Goal: Task Accomplishment & Management: Complete application form

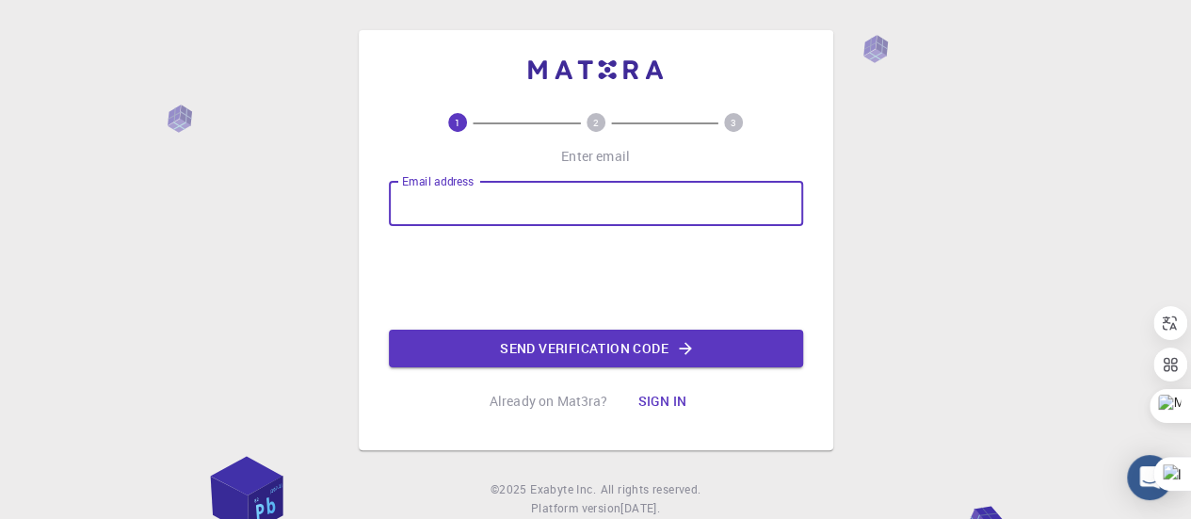
type input "[EMAIL_ADDRESS][DOMAIN_NAME]"
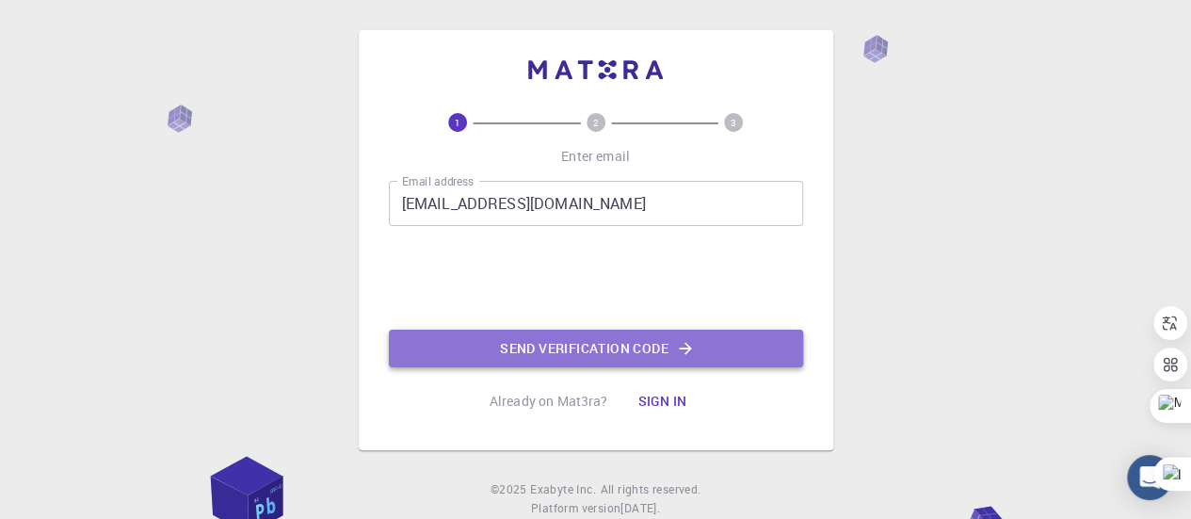
click at [529, 357] on button "Send verification code" at bounding box center [596, 348] width 414 height 38
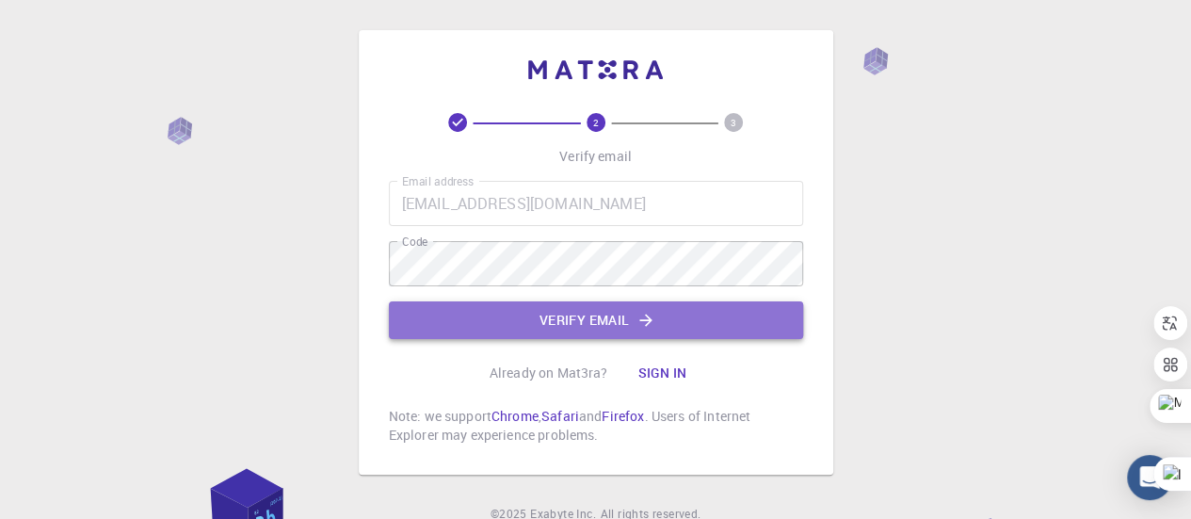
click at [519, 322] on button "Verify email" at bounding box center [596, 320] width 414 height 38
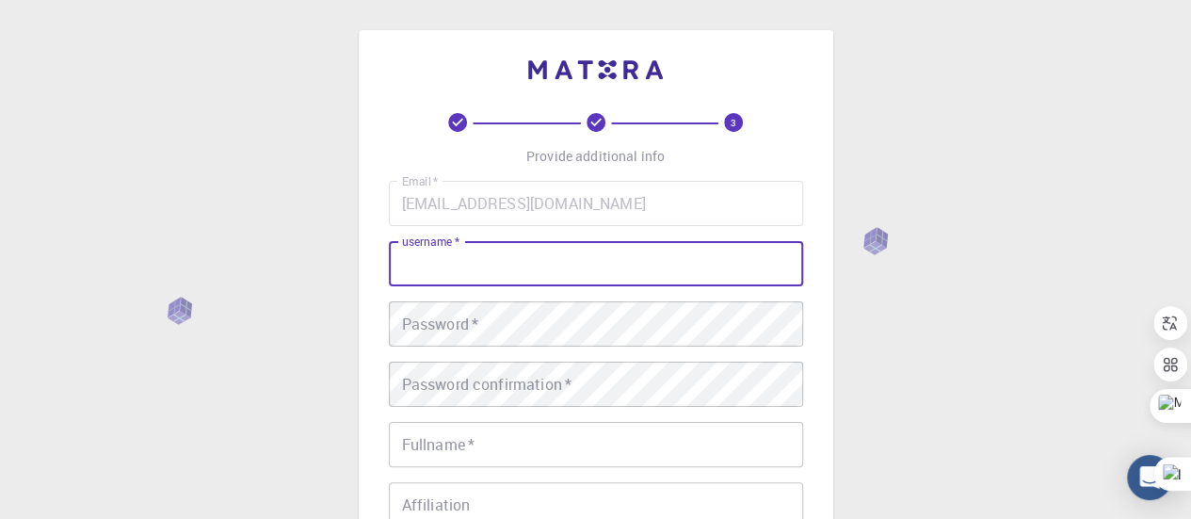
click at [562, 272] on input "username   *" at bounding box center [596, 263] width 414 height 45
type input "[PERSON_NAME]"
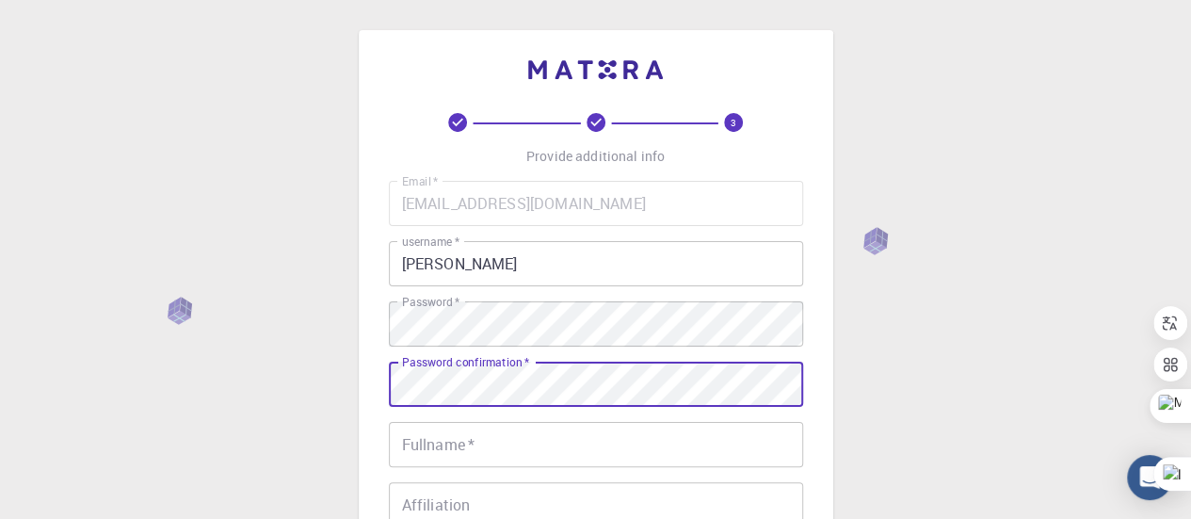
click at [523, 375] on div "Password confirmation   * Password confirmation   *" at bounding box center [596, 383] width 414 height 45
click at [484, 447] on input "Fullname   *" at bounding box center [596, 444] width 414 height 45
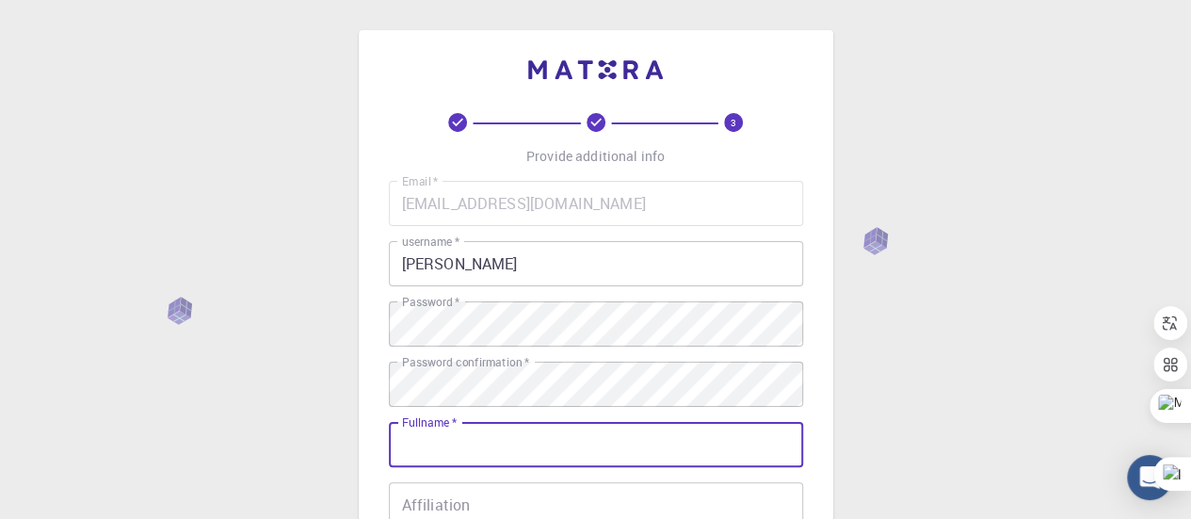
type input "[PERSON_NAME] EL AZHARY"
type input "0689597287"
drag, startPoint x: 440, startPoint y: 445, endPoint x: 386, endPoint y: 455, distance: 55.4
click at [386, 455] on div "3 Provide additional info Email   * [EMAIL_ADDRESS][DOMAIN_NAME] Email   * user…" at bounding box center [596, 432] width 474 height 804
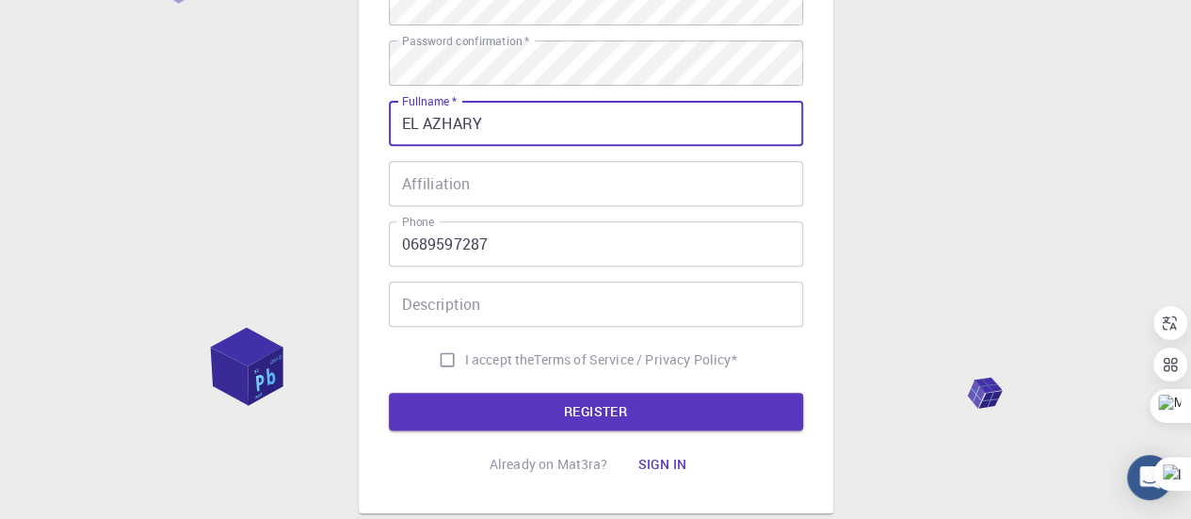
scroll to position [252, 0]
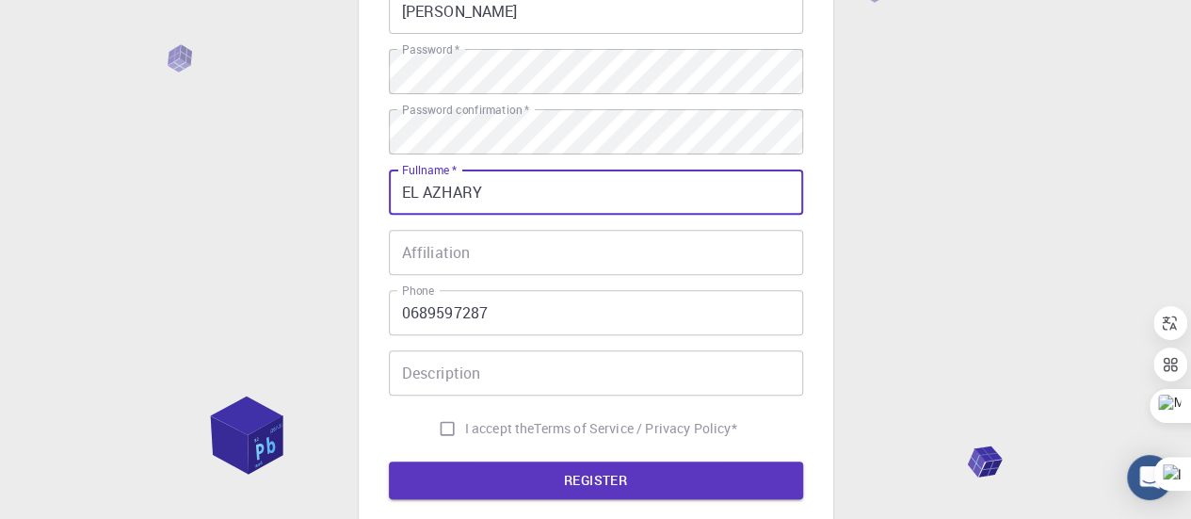
type input "EL AZHARY"
click at [593, 259] on input "Affiliation" at bounding box center [596, 252] width 414 height 45
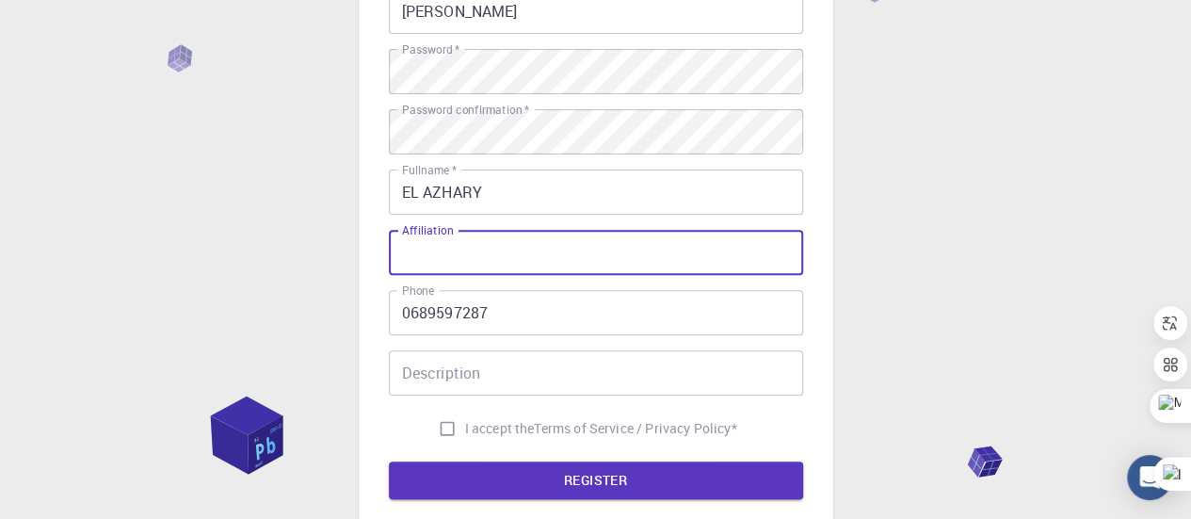
click at [593, 259] on input "Affiliation" at bounding box center [596, 252] width 414 height 45
click at [484, 377] on input "Description" at bounding box center [596, 372] width 414 height 45
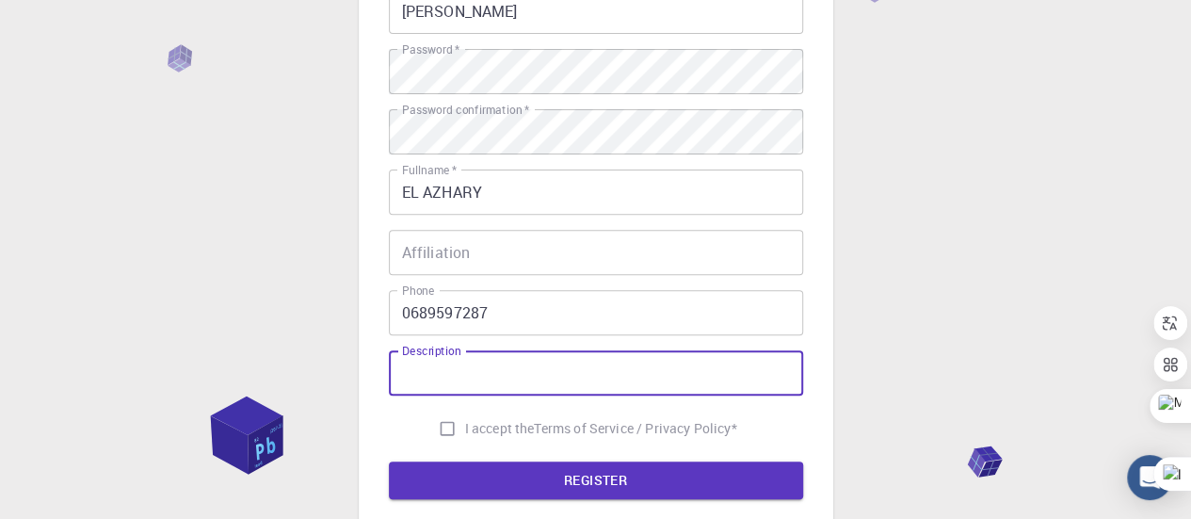
click at [507, 273] on input "Affiliation" at bounding box center [596, 252] width 414 height 45
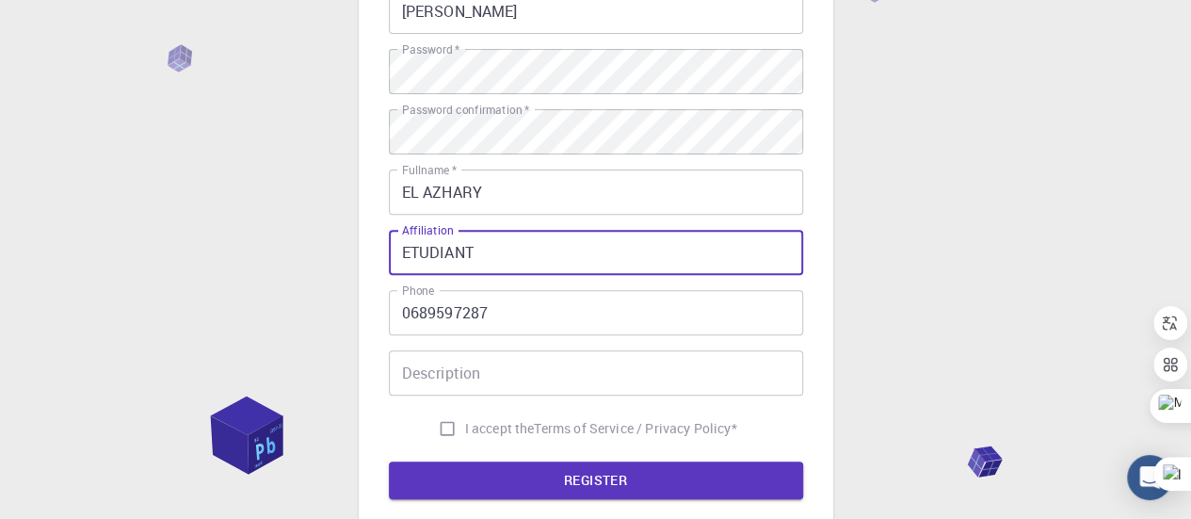
type input "ETUDIANT"
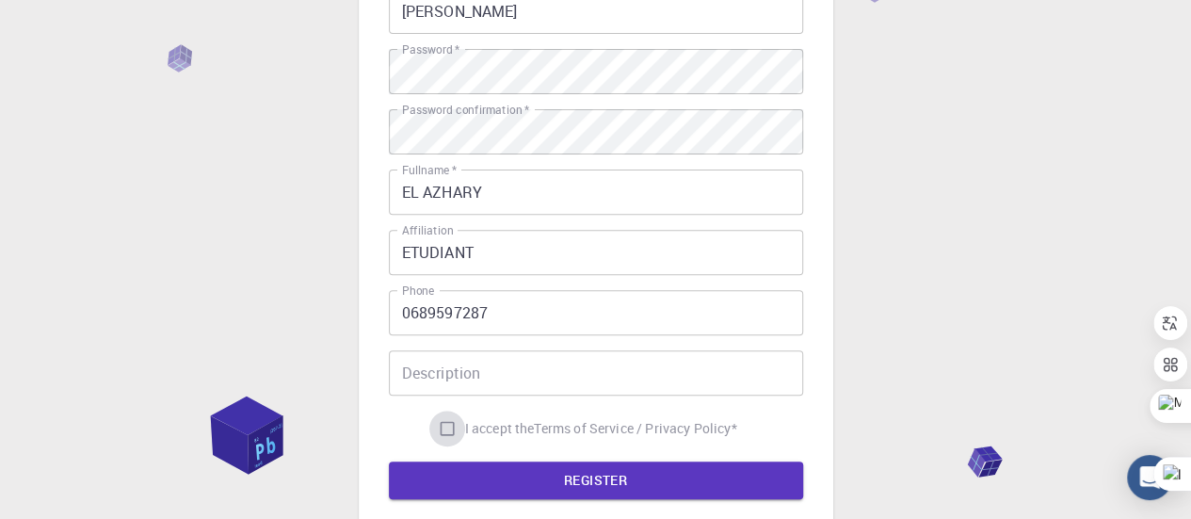
click at [442, 424] on input "I accept the Terms of Service / Privacy Policy *" at bounding box center [447, 428] width 36 height 36
checkbox input "true"
click at [455, 486] on button "REGISTER" at bounding box center [596, 480] width 414 height 38
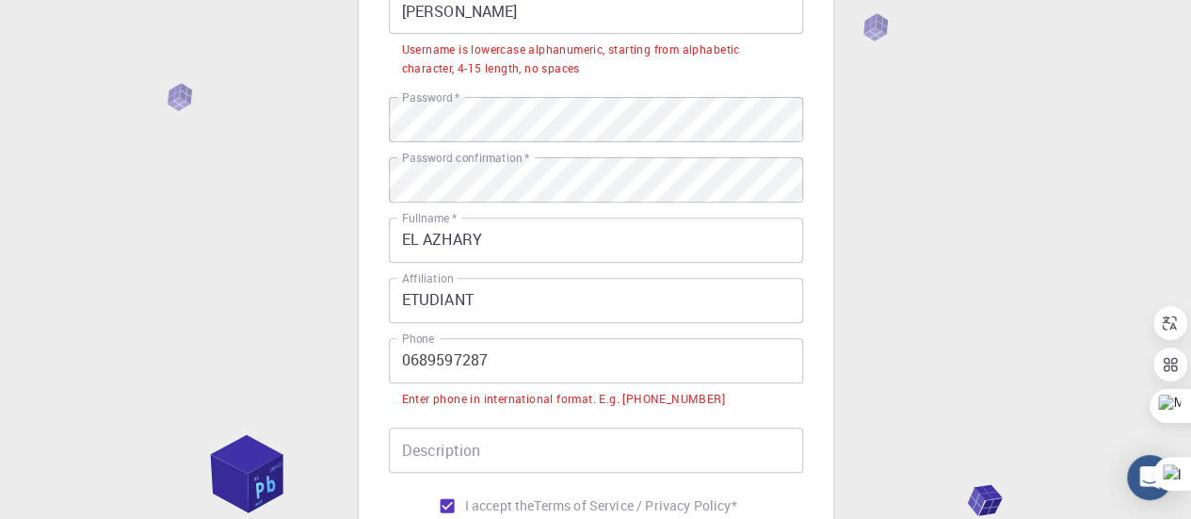
scroll to position [64, 0]
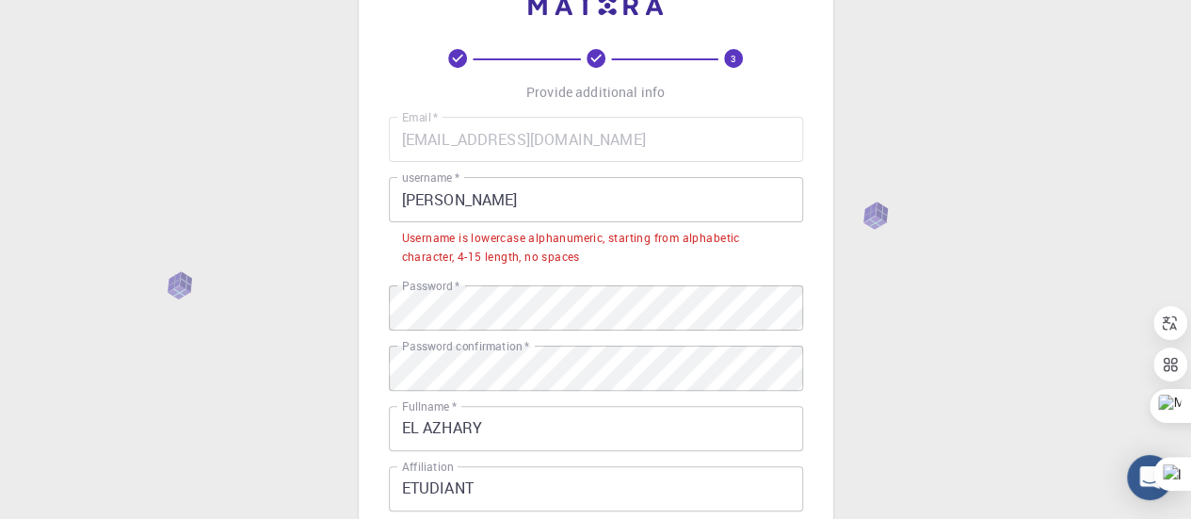
click at [442, 200] on input "[PERSON_NAME]" at bounding box center [596, 199] width 414 height 45
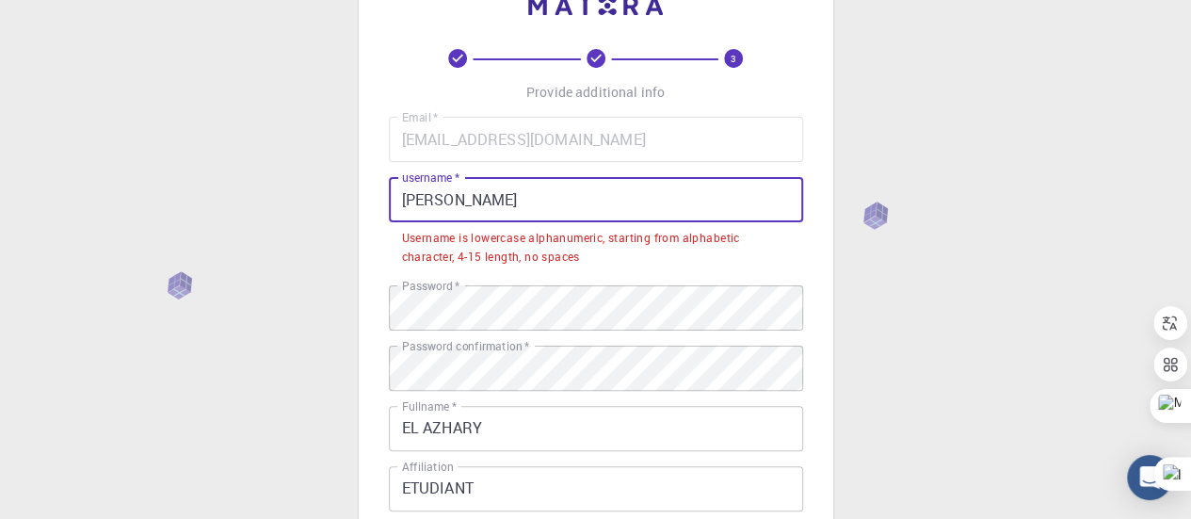
drag, startPoint x: 442, startPoint y: 200, endPoint x: 410, endPoint y: 210, distance: 33.4
click at [410, 210] on input "[PERSON_NAME]" at bounding box center [596, 199] width 414 height 45
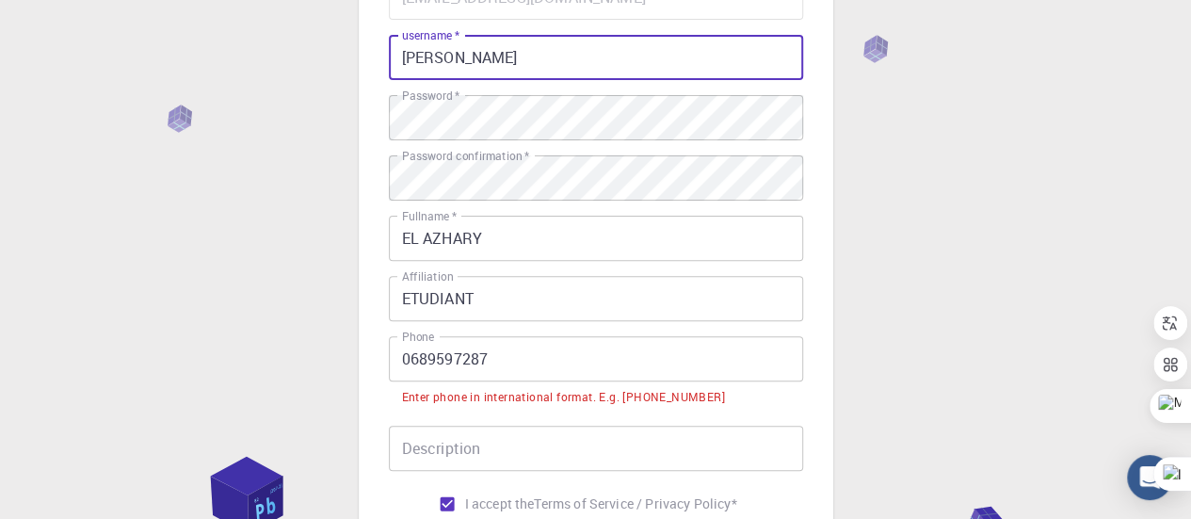
scroll to position [252, 0]
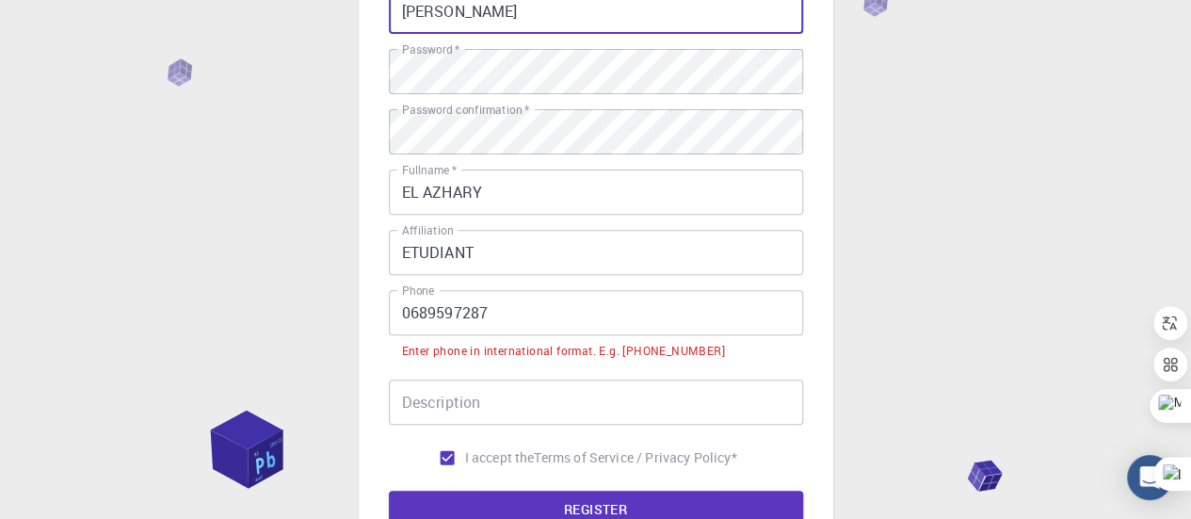
type input "[PERSON_NAME]"
click at [406, 313] on input "0689597287" at bounding box center [596, 312] width 414 height 45
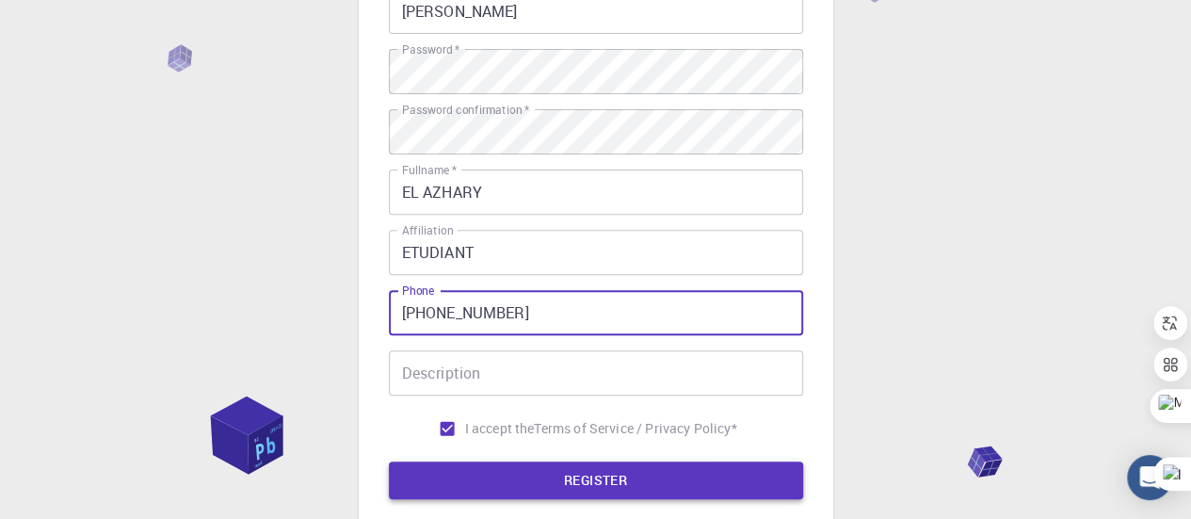
type input "[PHONE_NUMBER]"
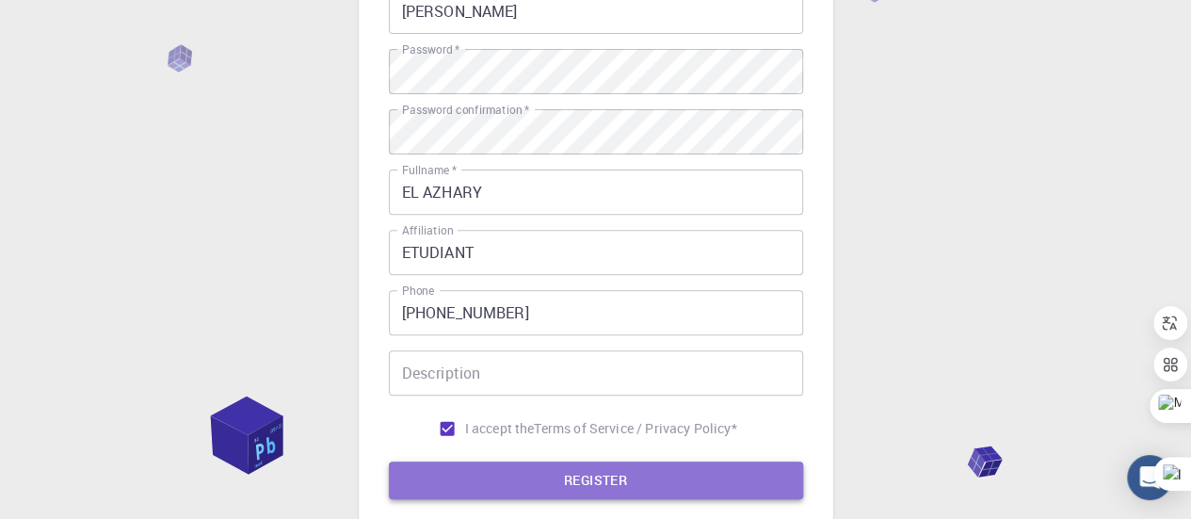
click at [501, 483] on button "REGISTER" at bounding box center [596, 480] width 414 height 38
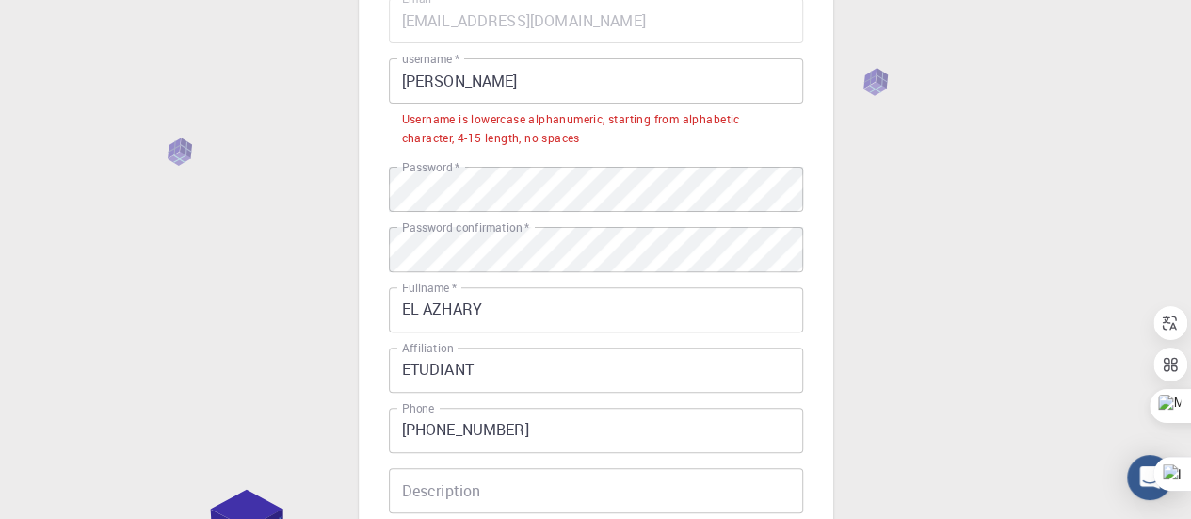
scroll to position [158, 0]
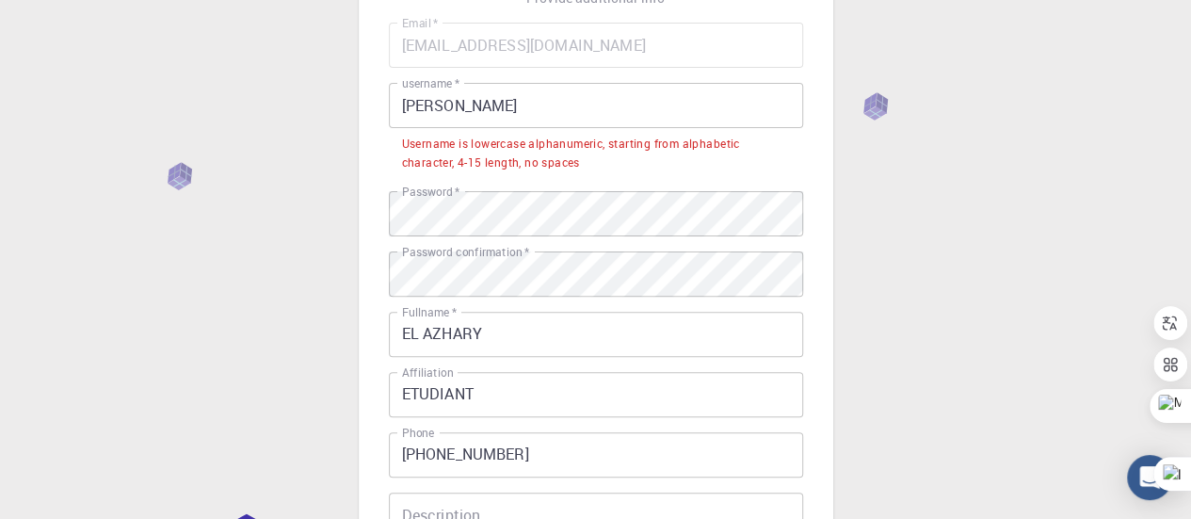
click at [439, 104] on input "[PERSON_NAME]" at bounding box center [596, 105] width 414 height 45
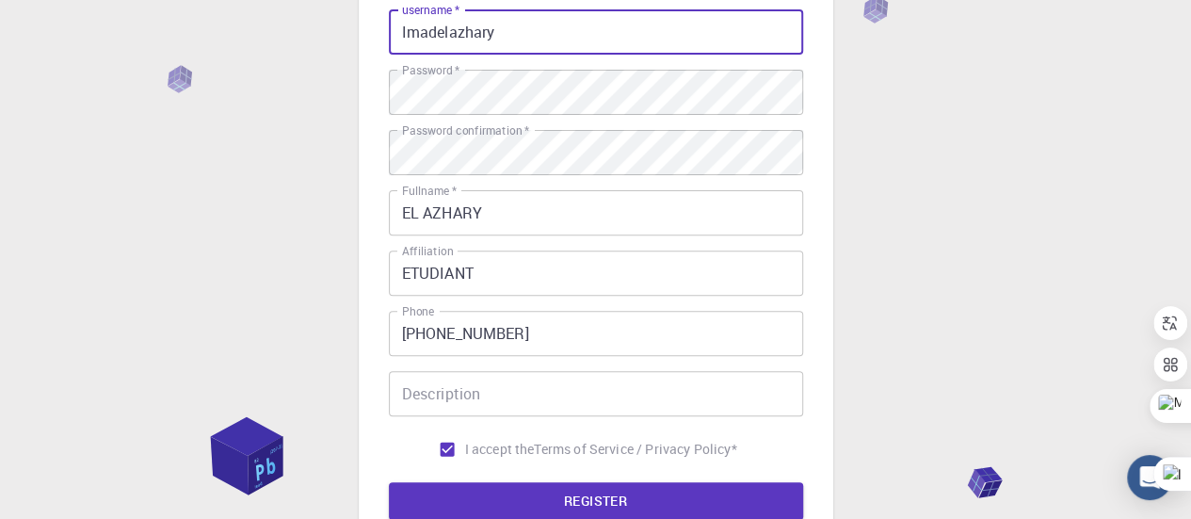
scroll to position [440, 0]
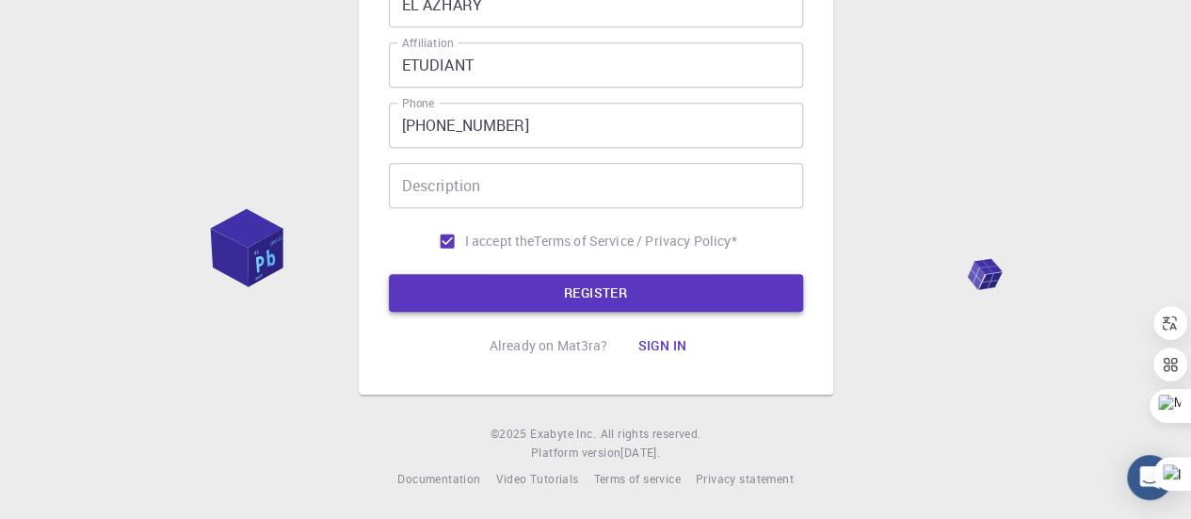
click at [459, 286] on button "REGISTER" at bounding box center [596, 293] width 414 height 38
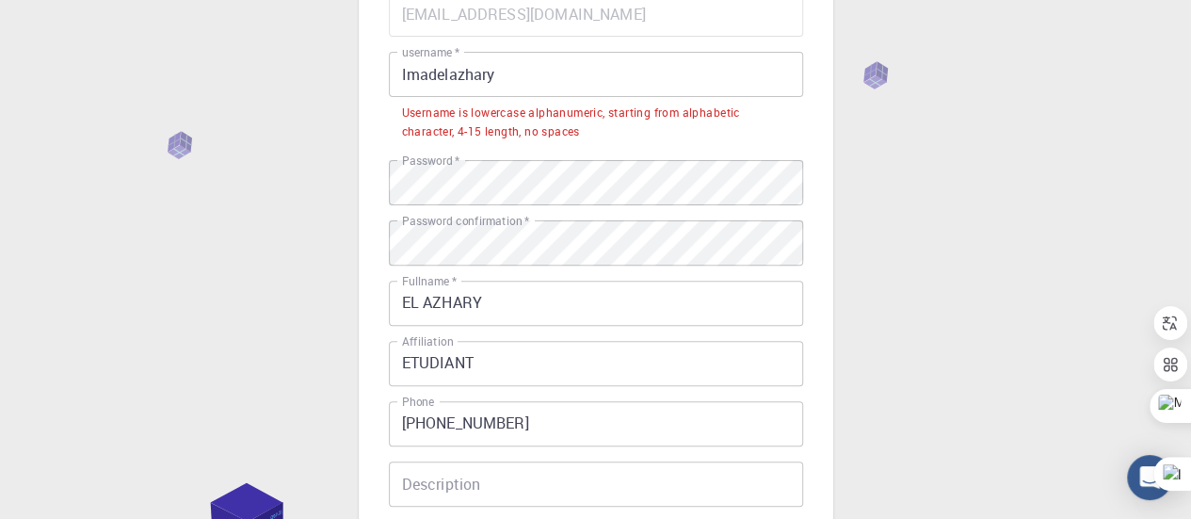
scroll to position [112, 0]
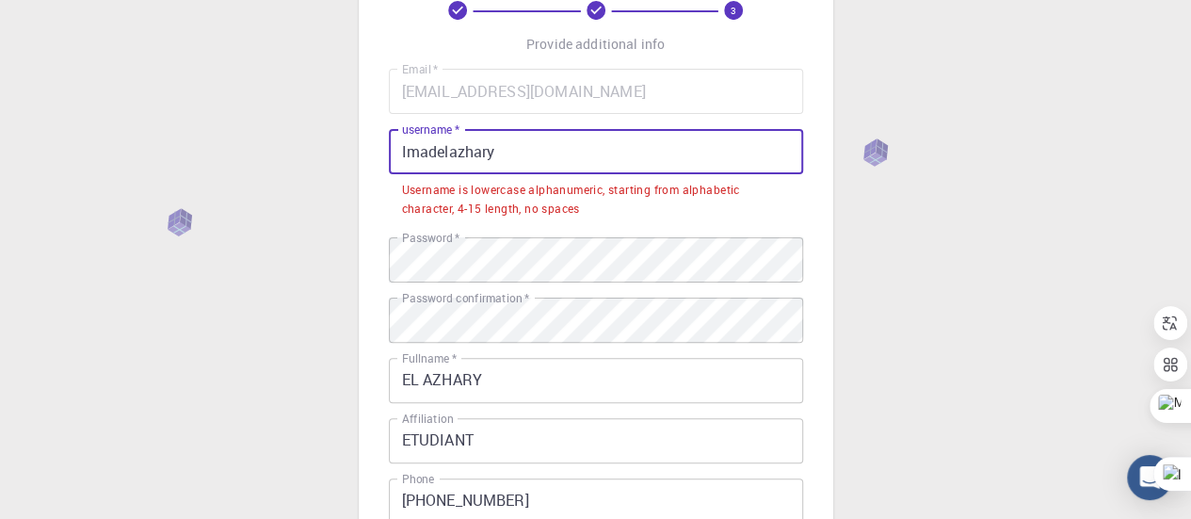
click at [514, 147] on input "Imadelazhary" at bounding box center [596, 151] width 414 height 45
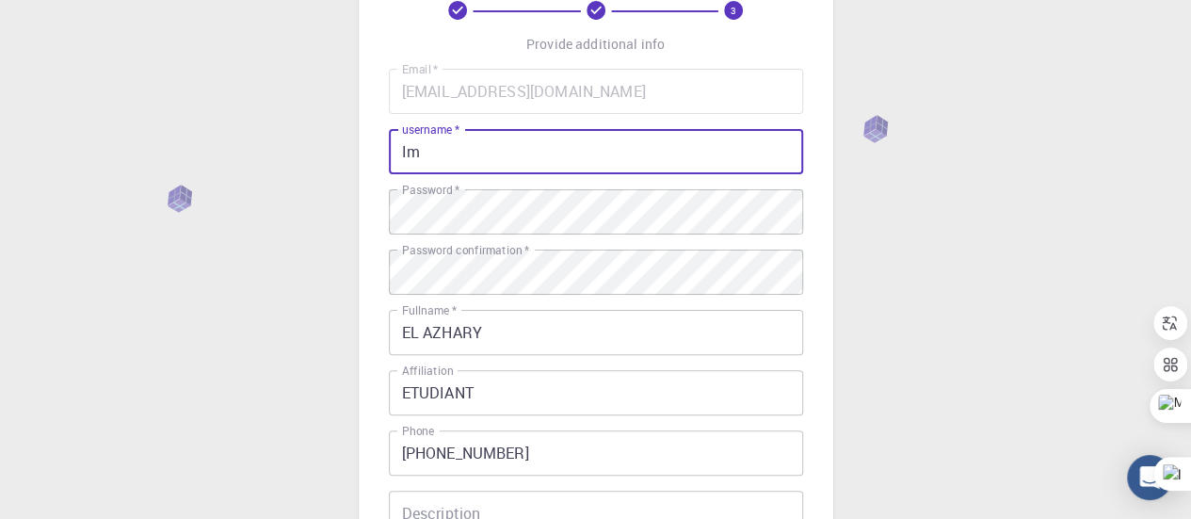
type input "I"
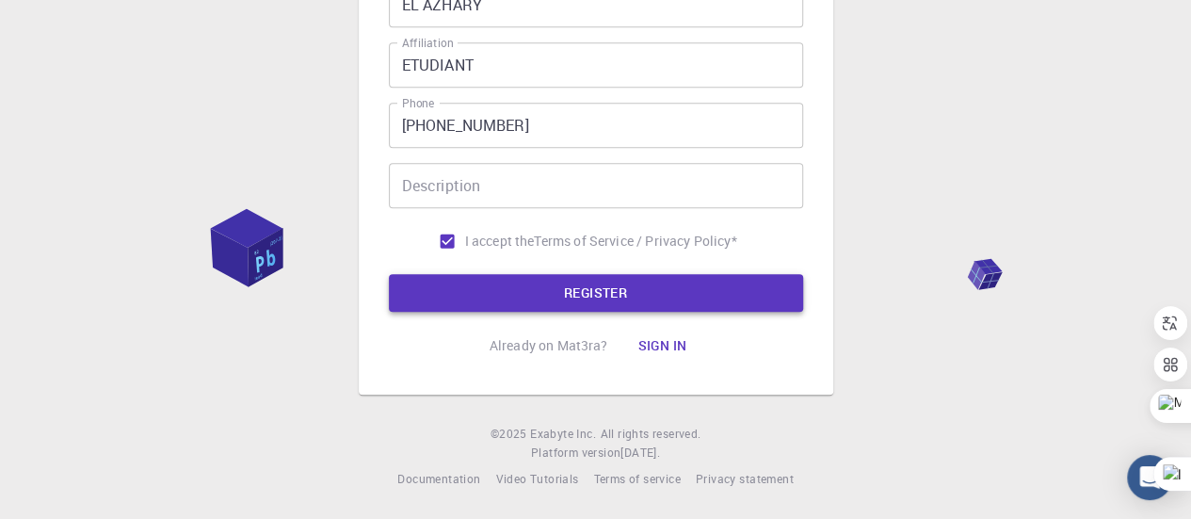
type input "imadazhari"
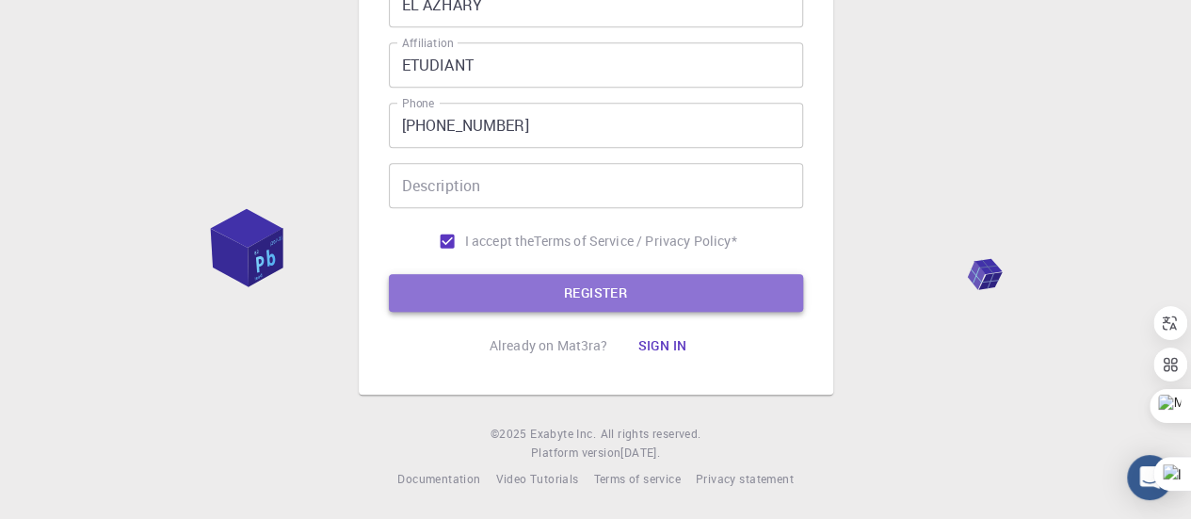
click at [514, 277] on button "REGISTER" at bounding box center [596, 293] width 414 height 38
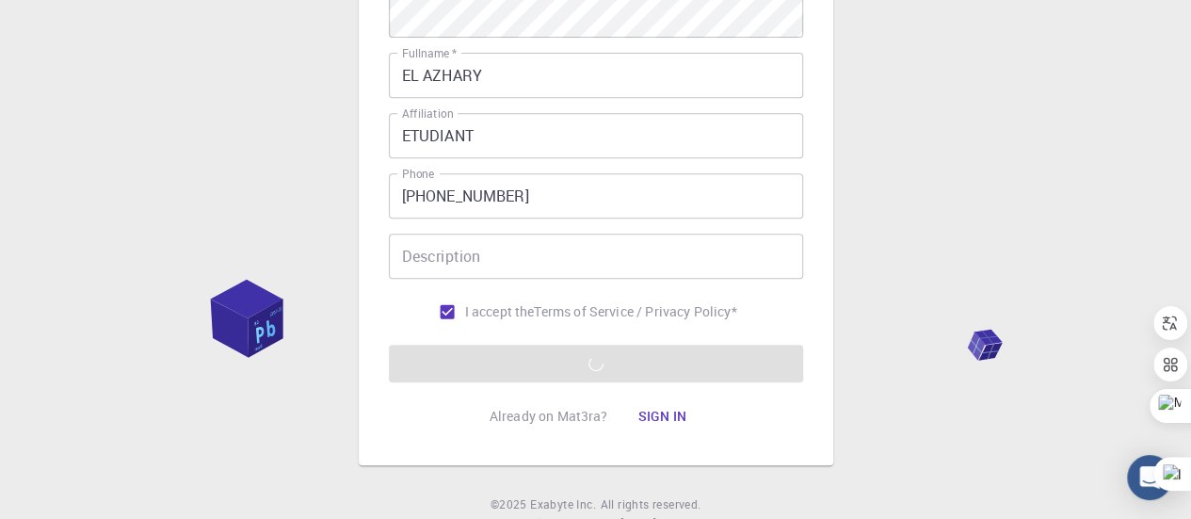
scroll to position [376, 0]
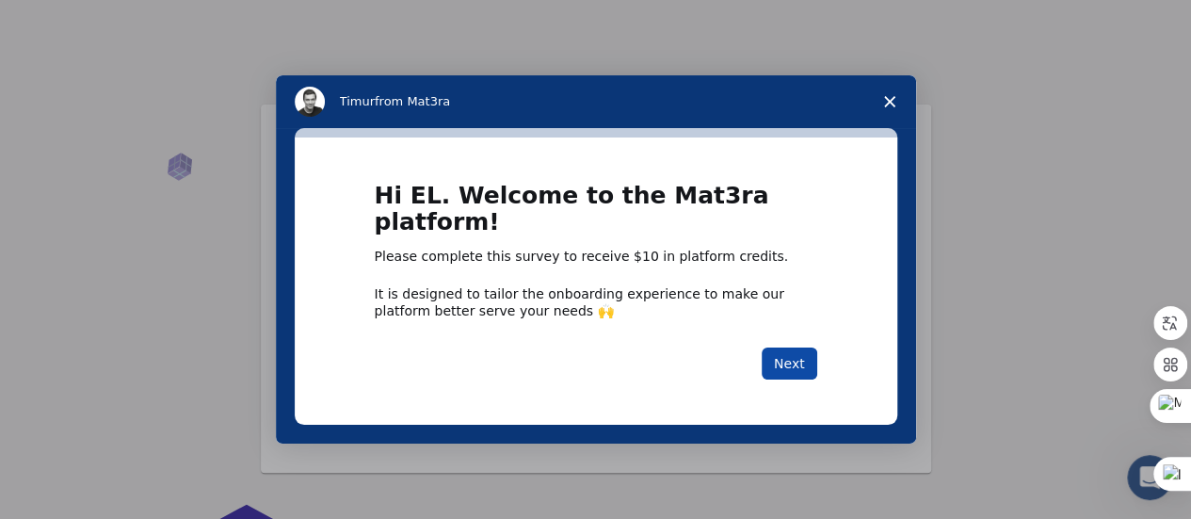
click at [787, 349] on button "Next" at bounding box center [789, 363] width 56 height 32
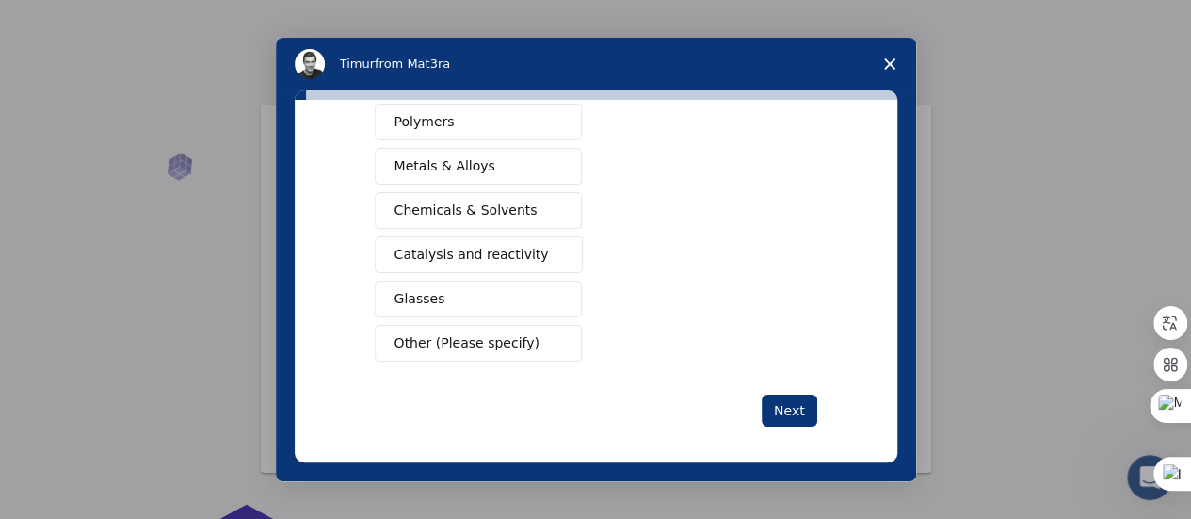
scroll to position [382, 0]
click at [468, 246] on span "Catalysis and reactivity" at bounding box center [471, 253] width 154 height 20
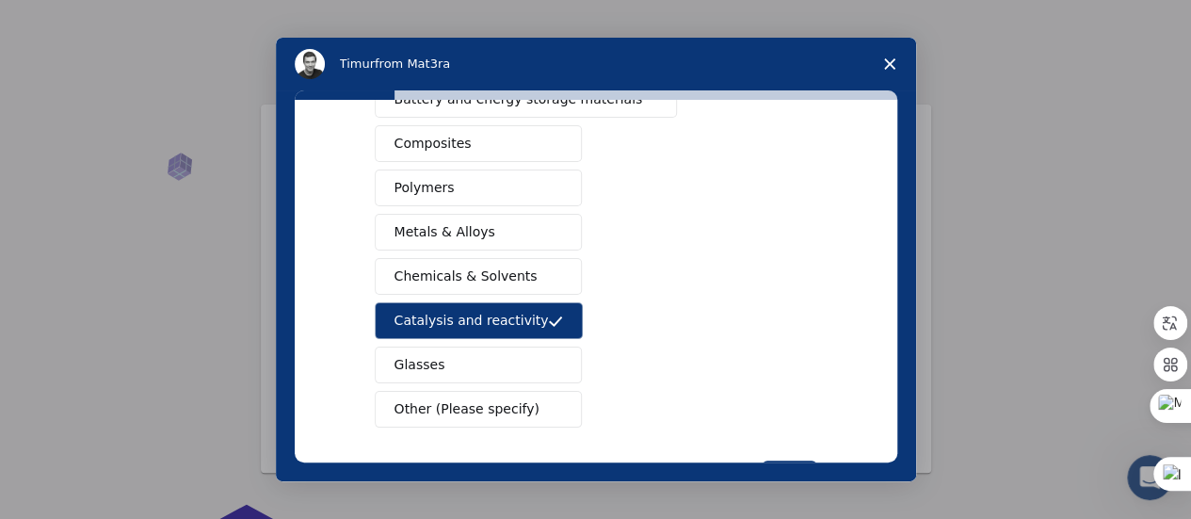
scroll to position [288, 0]
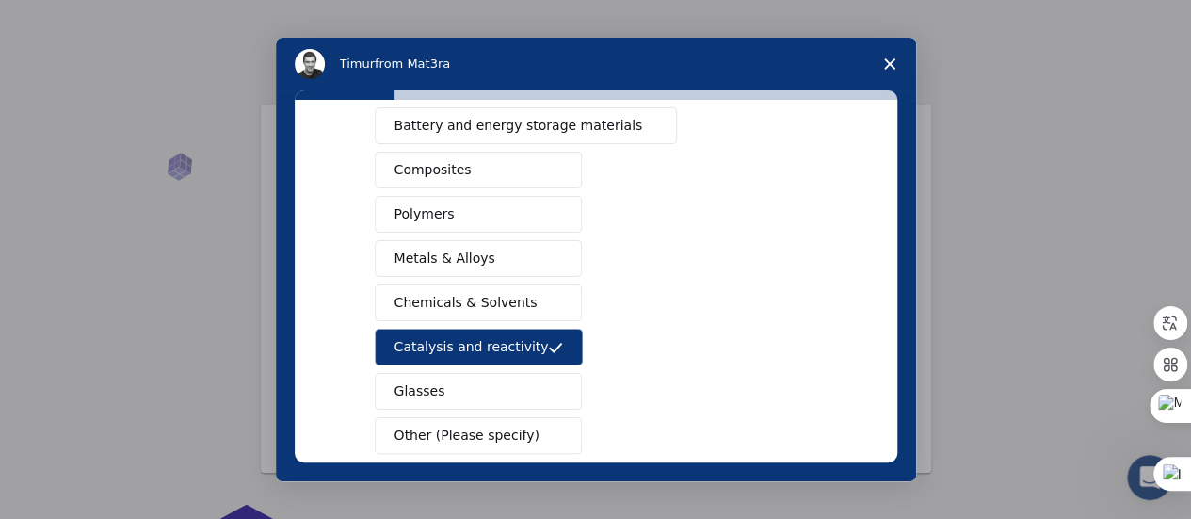
click at [469, 259] on span "Metals & Alloys" at bounding box center [444, 258] width 101 height 20
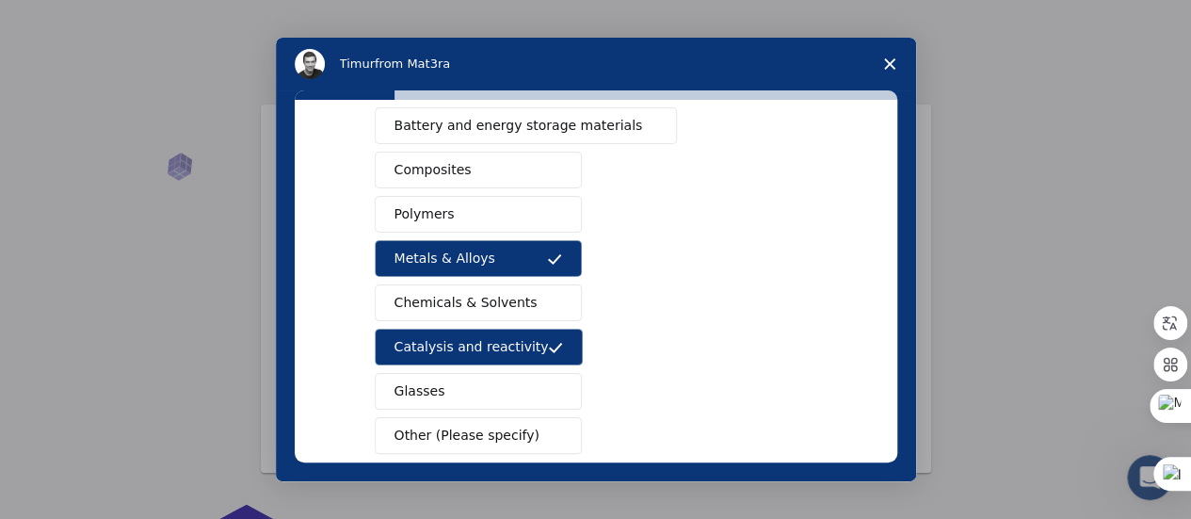
click at [470, 225] on button "Polymers" at bounding box center [478, 214] width 207 height 37
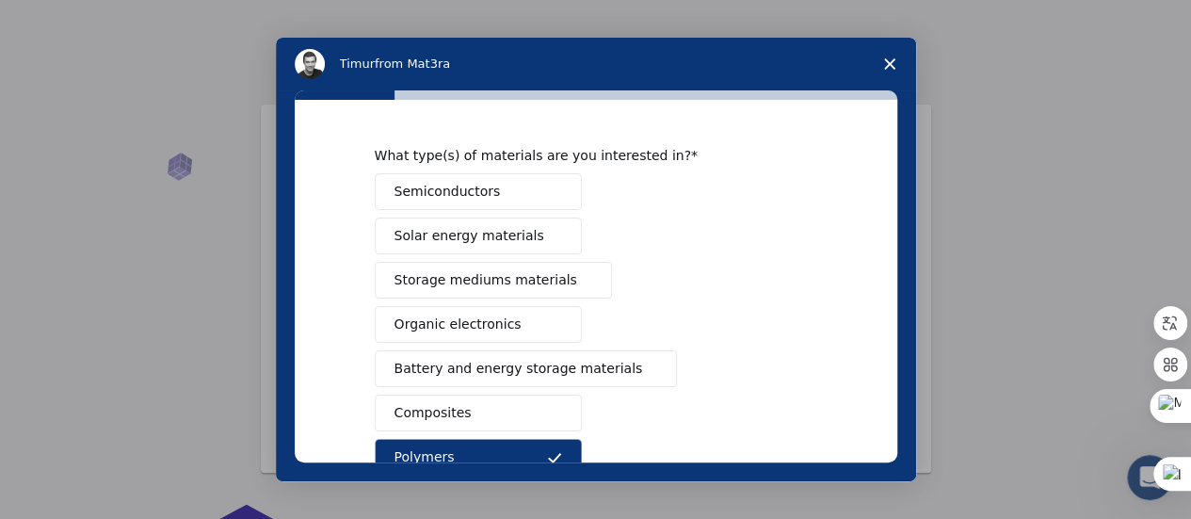
scroll to position [6, 0]
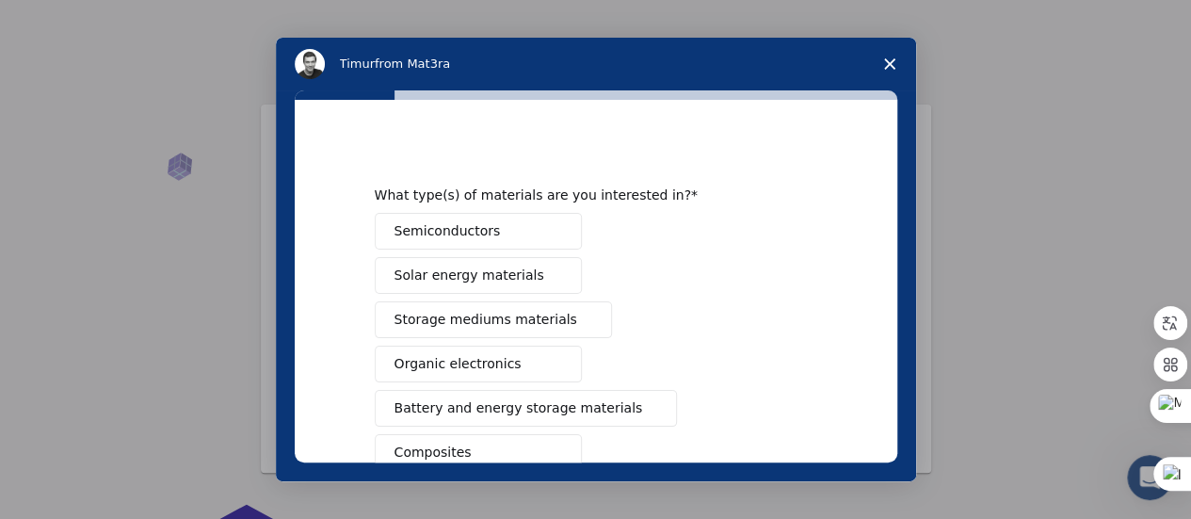
click at [464, 243] on button "Semiconductors" at bounding box center [478, 231] width 207 height 37
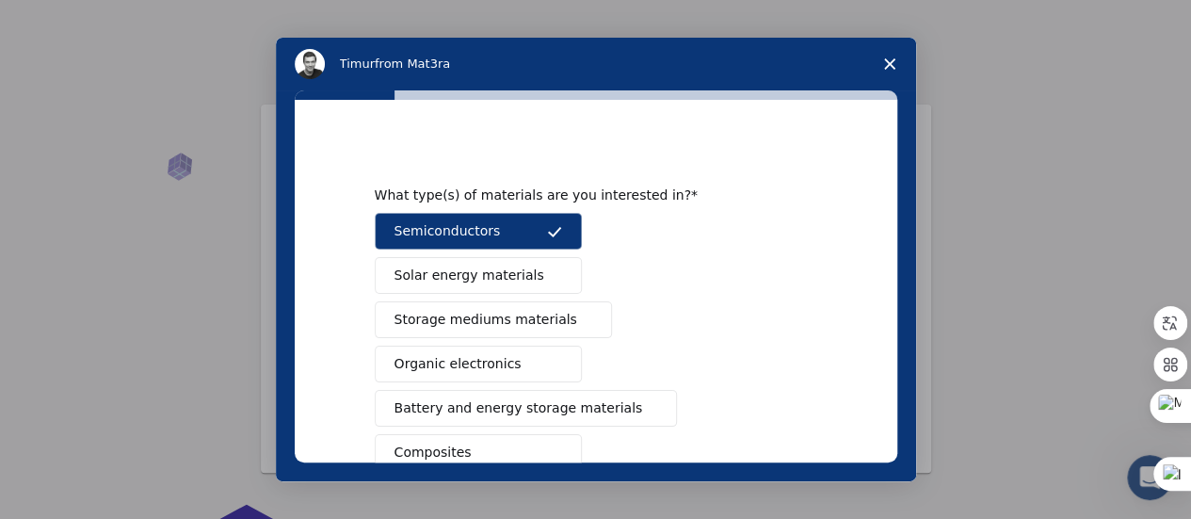
scroll to position [100, 0]
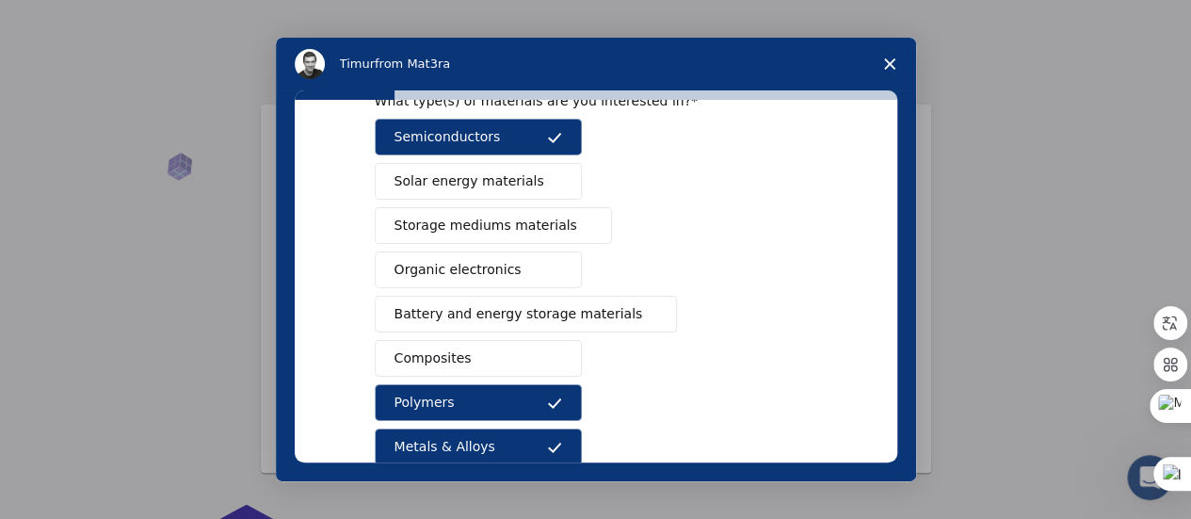
click at [456, 359] on span "Composites" at bounding box center [432, 358] width 77 height 20
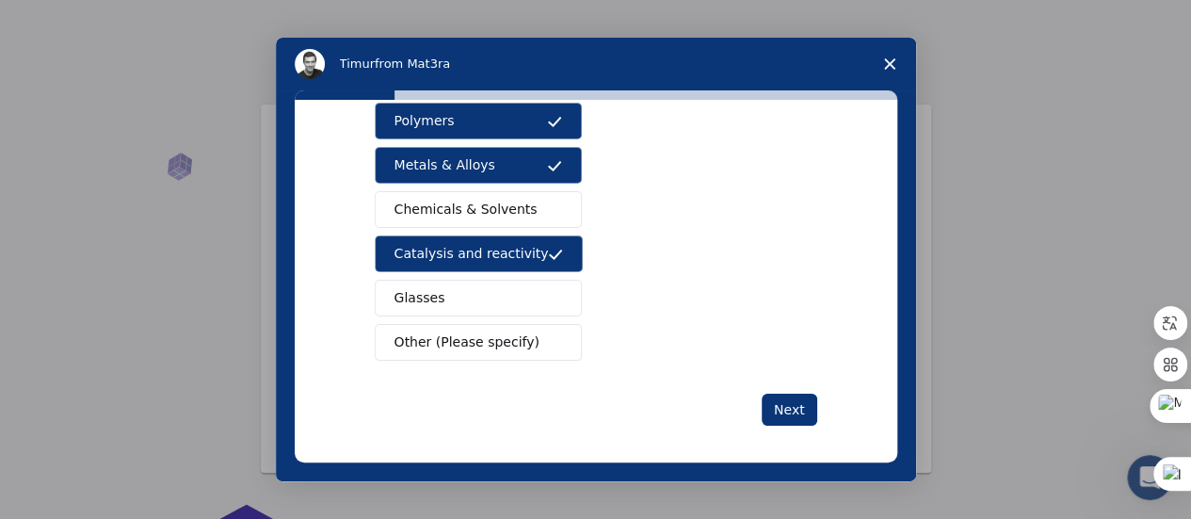
scroll to position [382, 0]
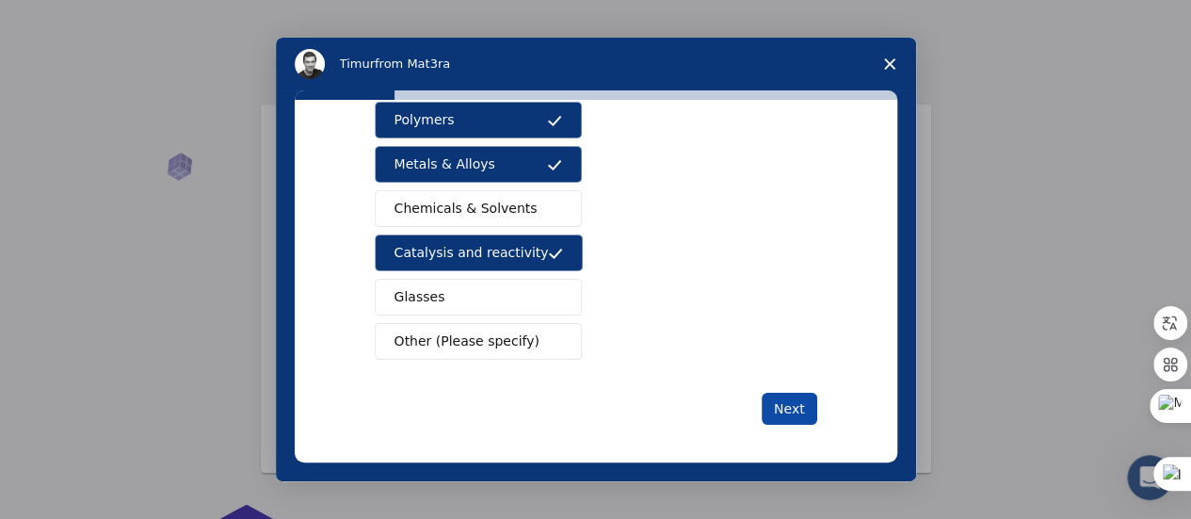
click at [800, 399] on button "Next" at bounding box center [789, 408] width 56 height 32
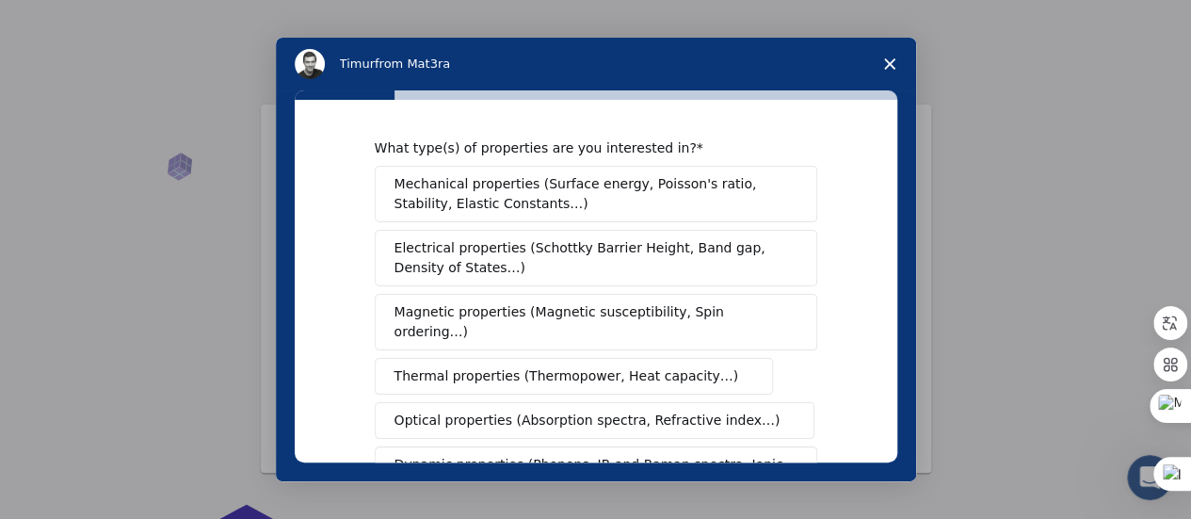
scroll to position [0, 0]
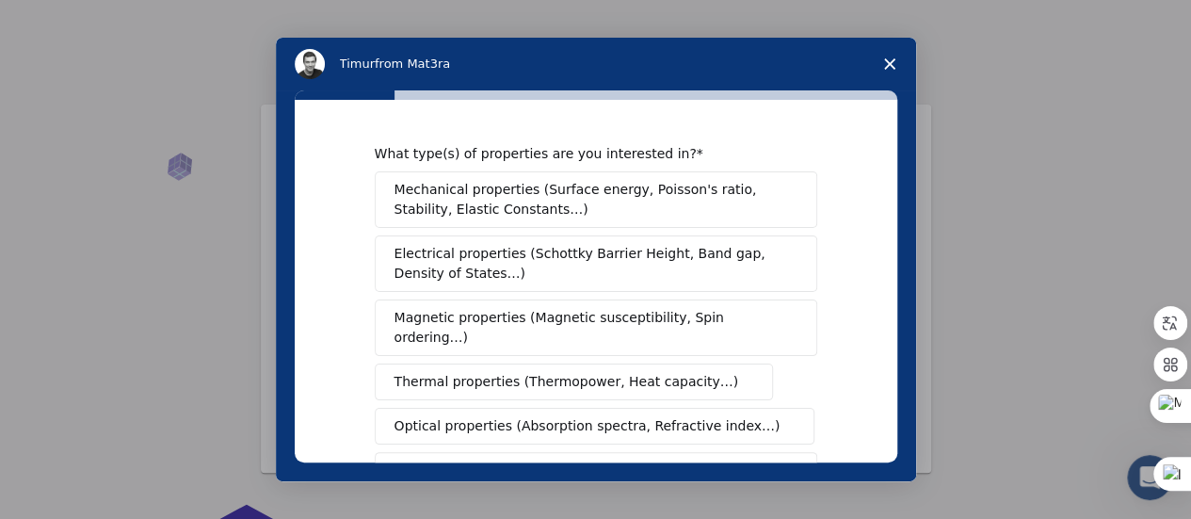
click at [521, 194] on span "Mechanical properties (Surface energy, Poisson's ratio, Stability, Elastic Cons…" at bounding box center [590, 200] width 392 height 40
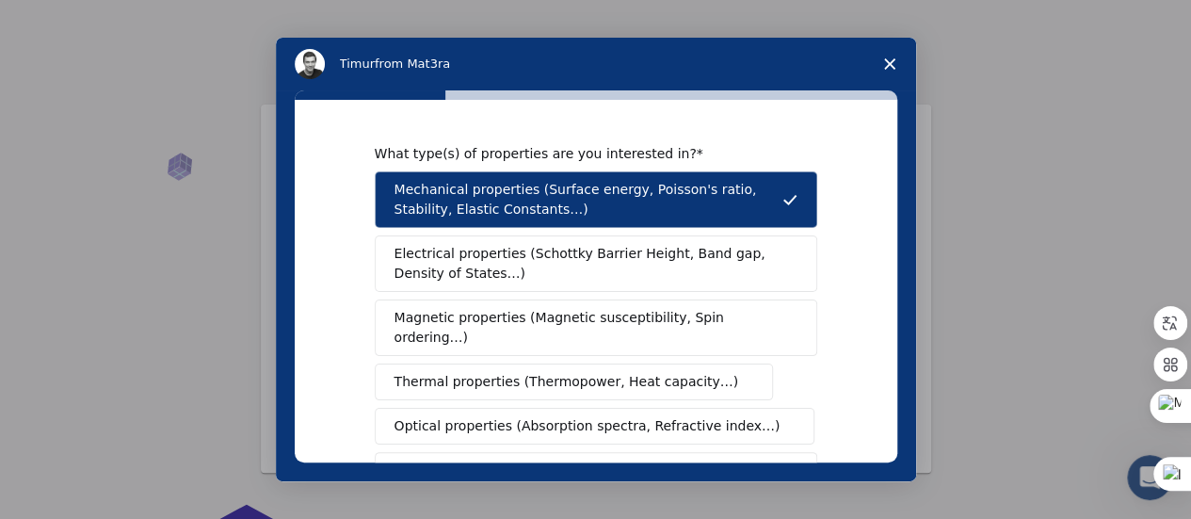
click at [500, 261] on span "Electrical properties (Schottky Barrier Height, Band gap, Density of States…)" at bounding box center [590, 264] width 392 height 40
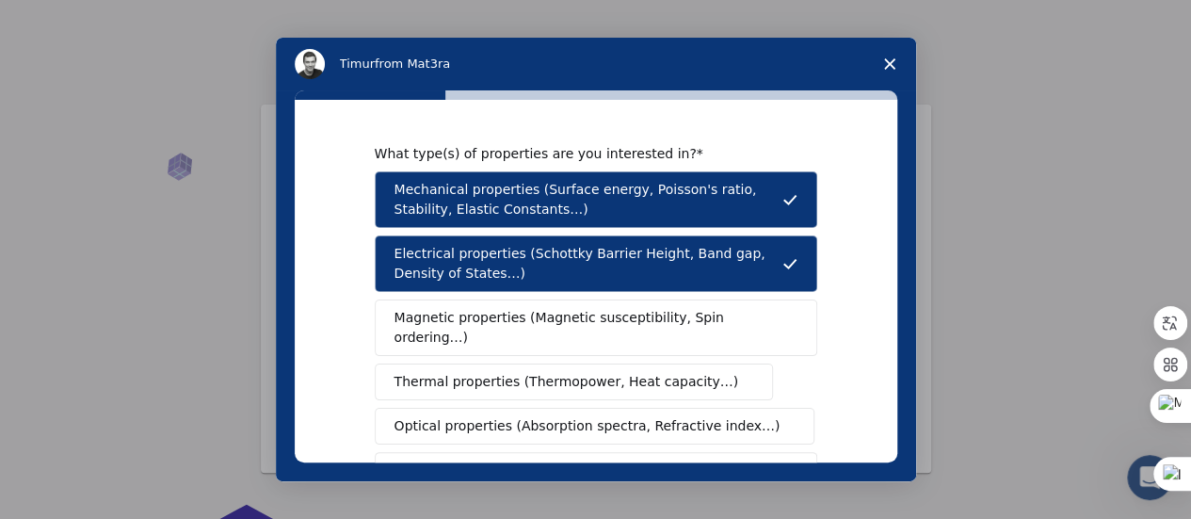
click at [421, 372] on span "Thermal properties (Thermopower, Heat capacity…)" at bounding box center [566, 382] width 344 height 20
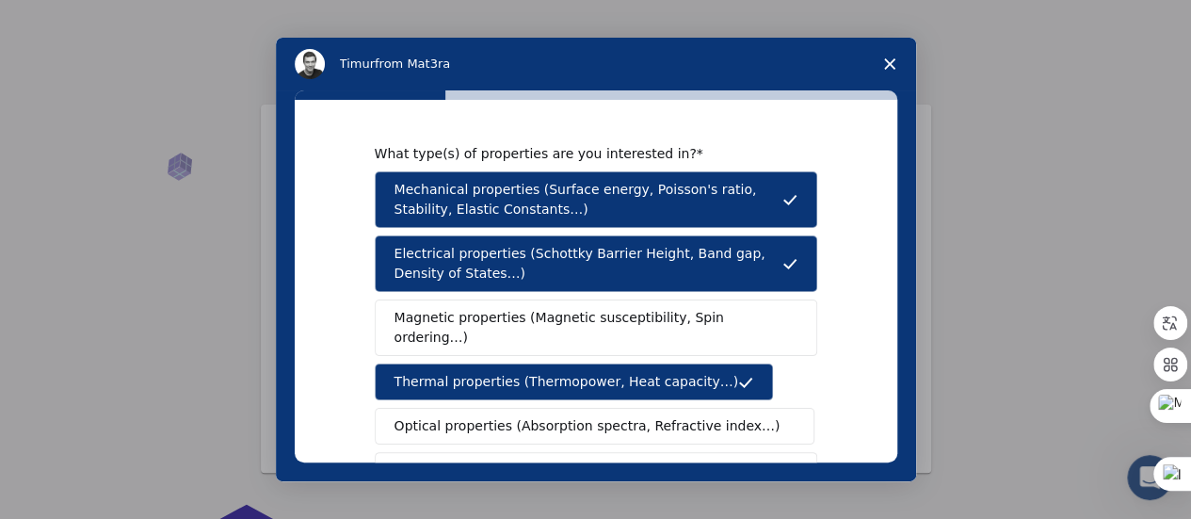
click at [437, 328] on button "Magnetic properties (Magnetic susceptibility, Spin ordering…)" at bounding box center [596, 327] width 442 height 56
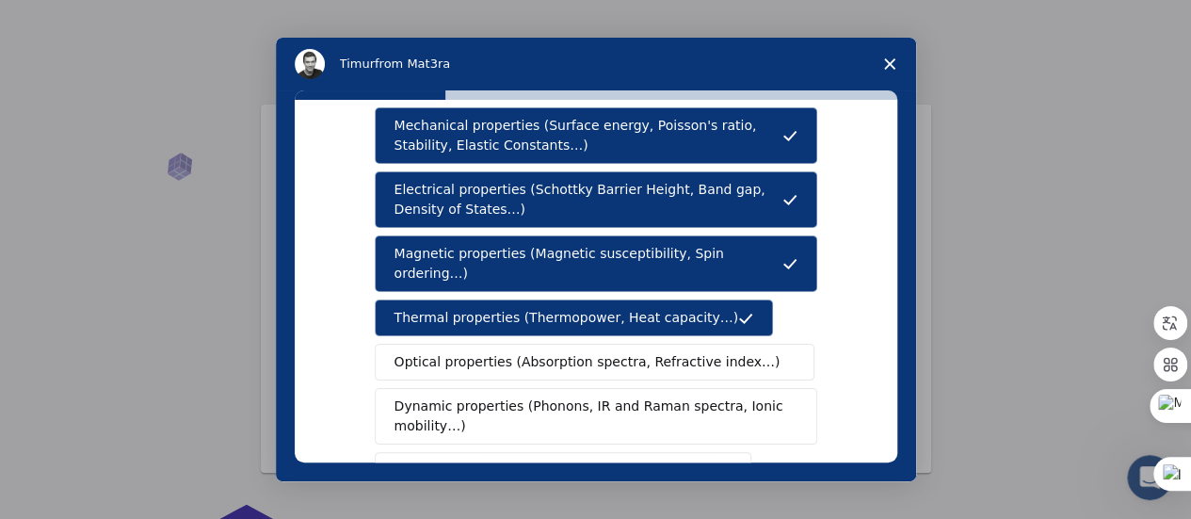
scroll to position [94, 0]
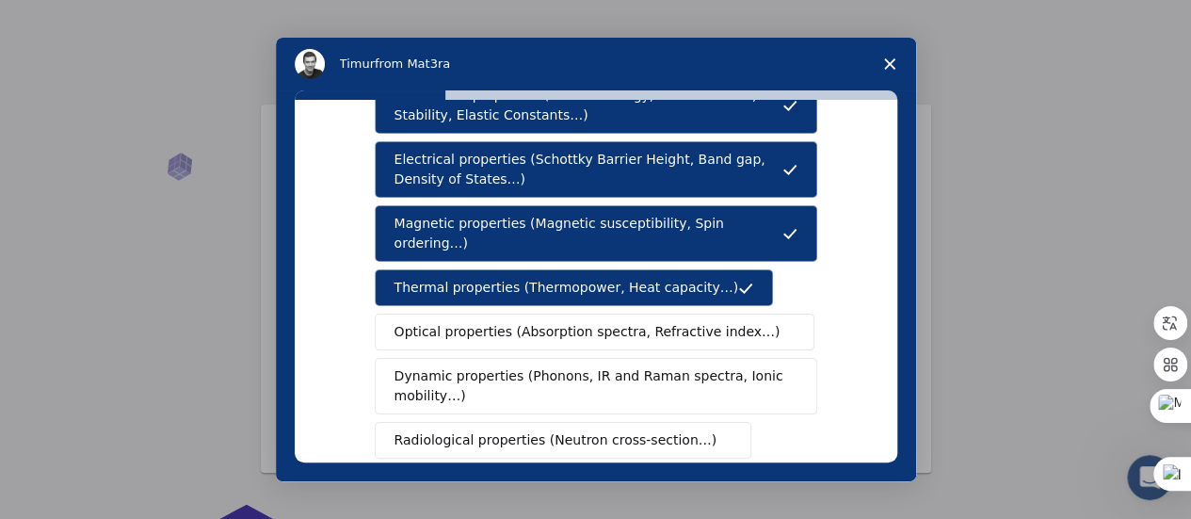
click at [445, 369] on span "Dynamic properties (Phonons, IR and Raman spectra, Ionic mobility…)" at bounding box center [589, 386] width 391 height 40
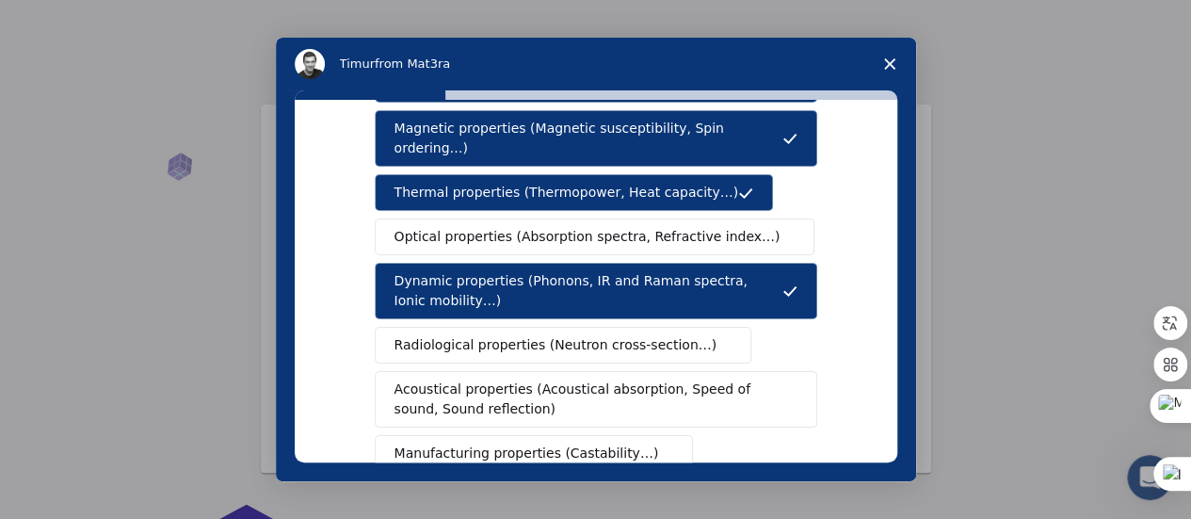
scroll to position [282, 0]
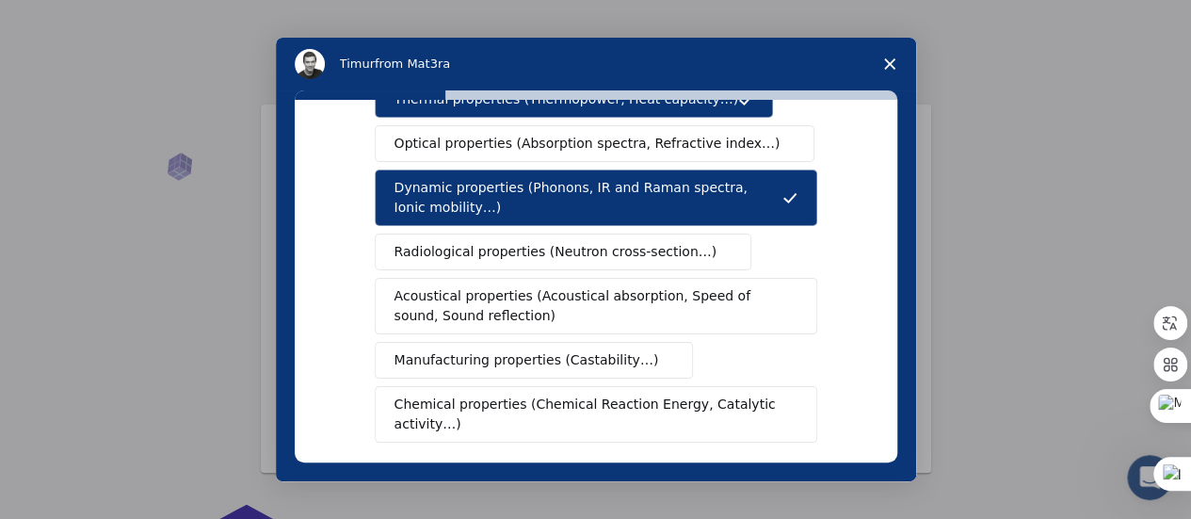
click at [483, 394] on span "Chemical properties (Chemical Reaction Energy, Catalytic activity…)" at bounding box center [589, 414] width 390 height 40
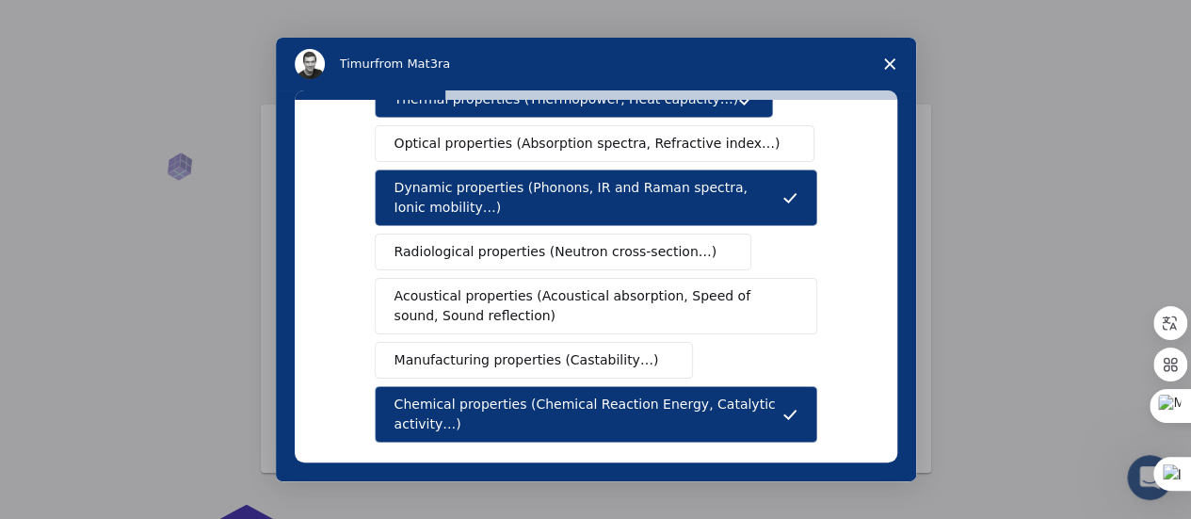
click at [526, 286] on span "Acoustical properties (Acoustical absorption, Speed of sound, Sound reflection)" at bounding box center [590, 306] width 392 height 40
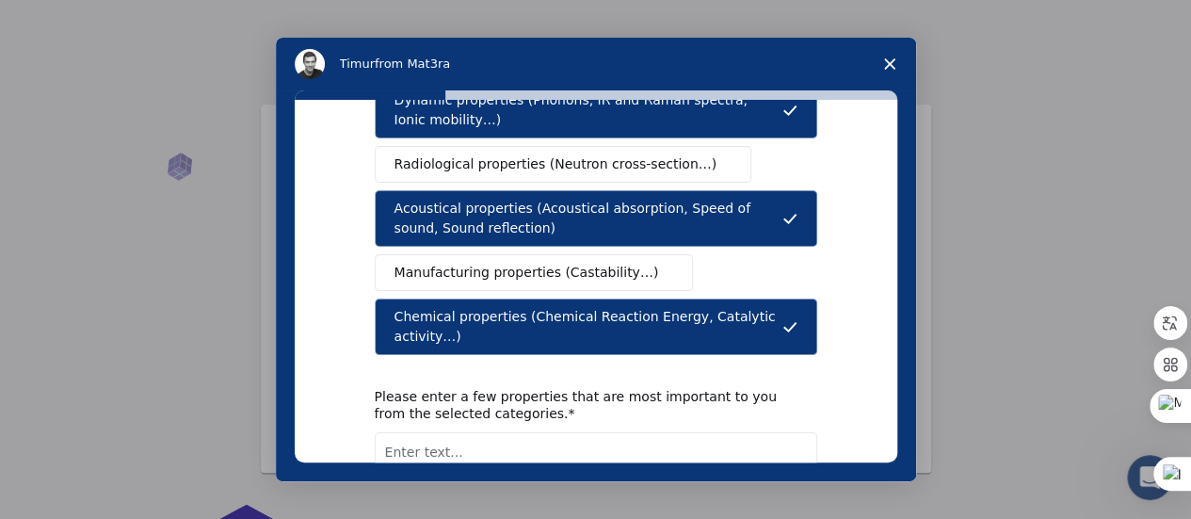
scroll to position [480, 0]
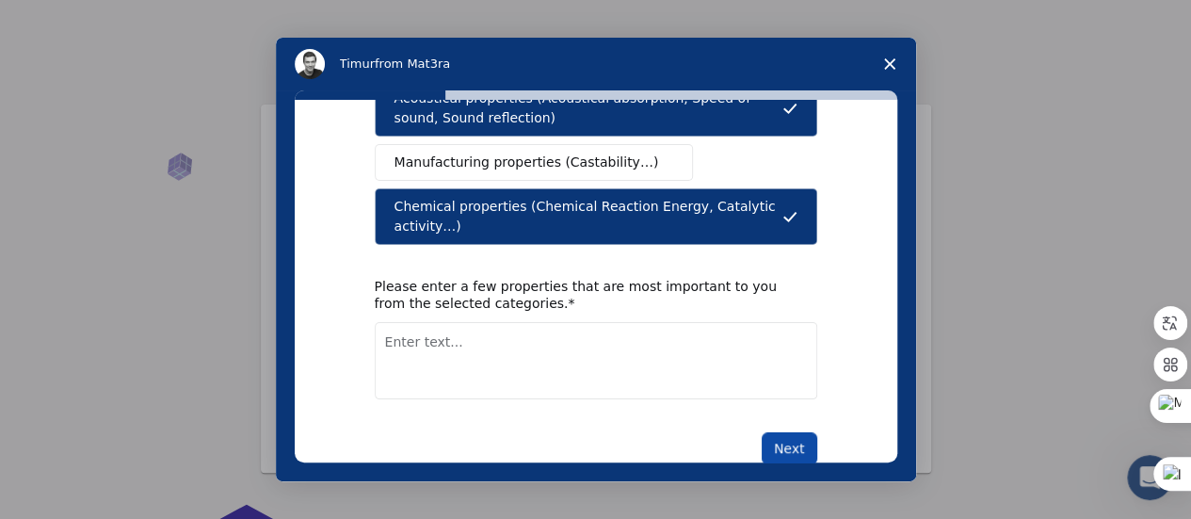
click at [806, 432] on button "Next" at bounding box center [789, 448] width 56 height 32
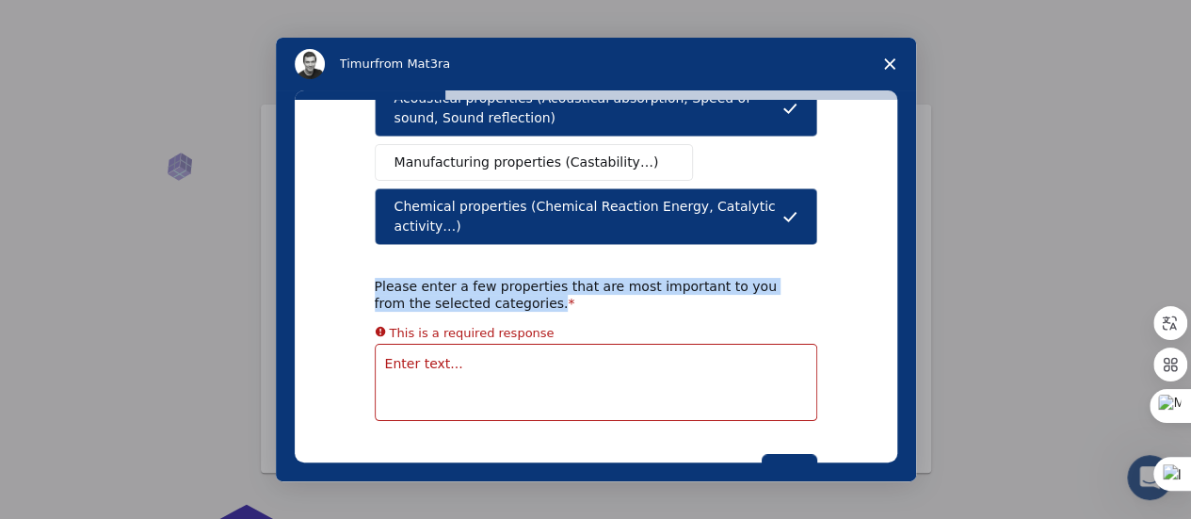
drag, startPoint x: 369, startPoint y: 238, endPoint x: 487, endPoint y: 257, distance: 119.1
click at [487, 278] on div "Please enter a few properties that are most important to you from the selected …" at bounding box center [582, 295] width 414 height 34
copy div "Please enter a few properties that are most important to you from the selected …"
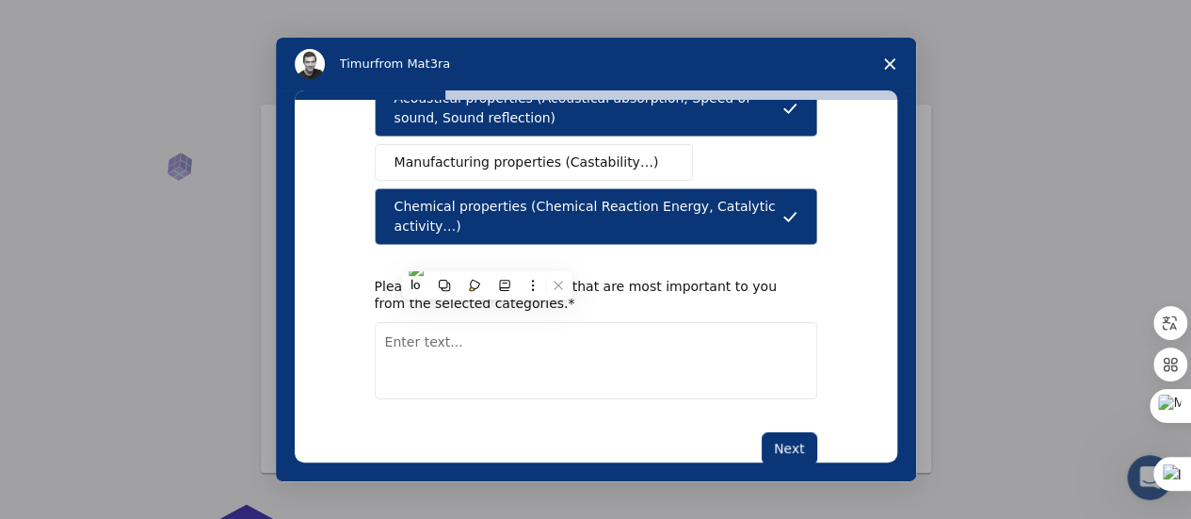
click at [424, 322] on textarea "Enter text..." at bounding box center [596, 360] width 442 height 77
paste textarea "Material properties (conductivity, porosity, stability, surface area, etc.)"
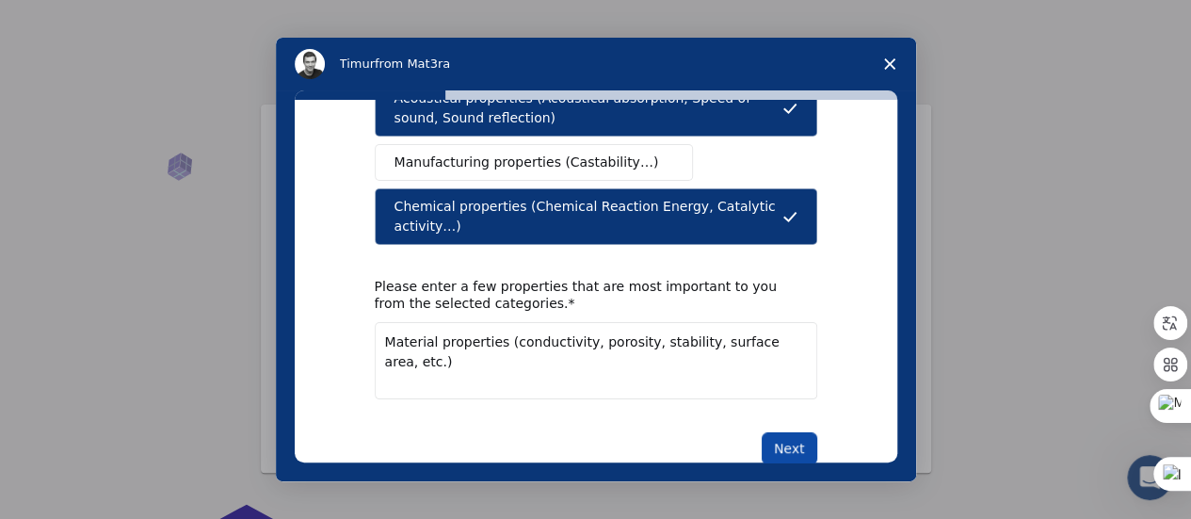
type textarea "Material properties (conductivity, porosity, stability, surface area, etc.)"
click at [780, 432] on button "Next" at bounding box center [789, 448] width 56 height 32
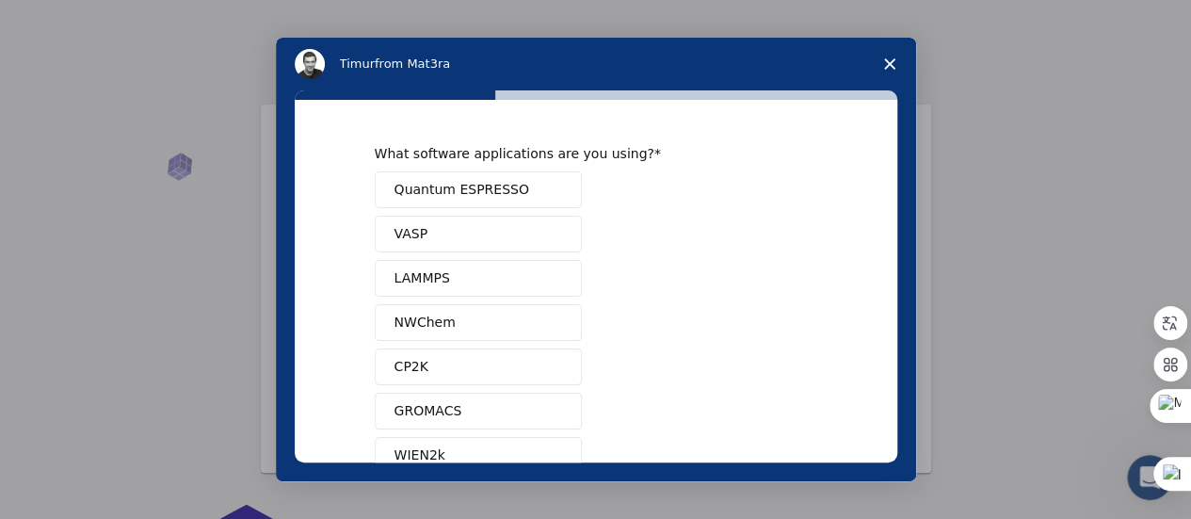
click at [403, 193] on span "Quantum ESPRESSO" at bounding box center [461, 190] width 135 height 20
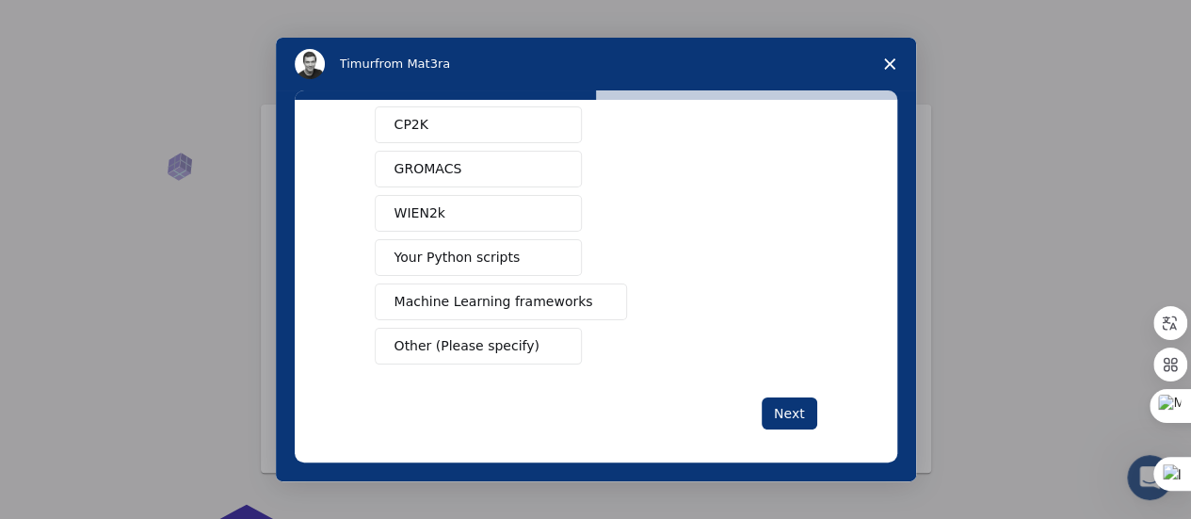
scroll to position [248, 0]
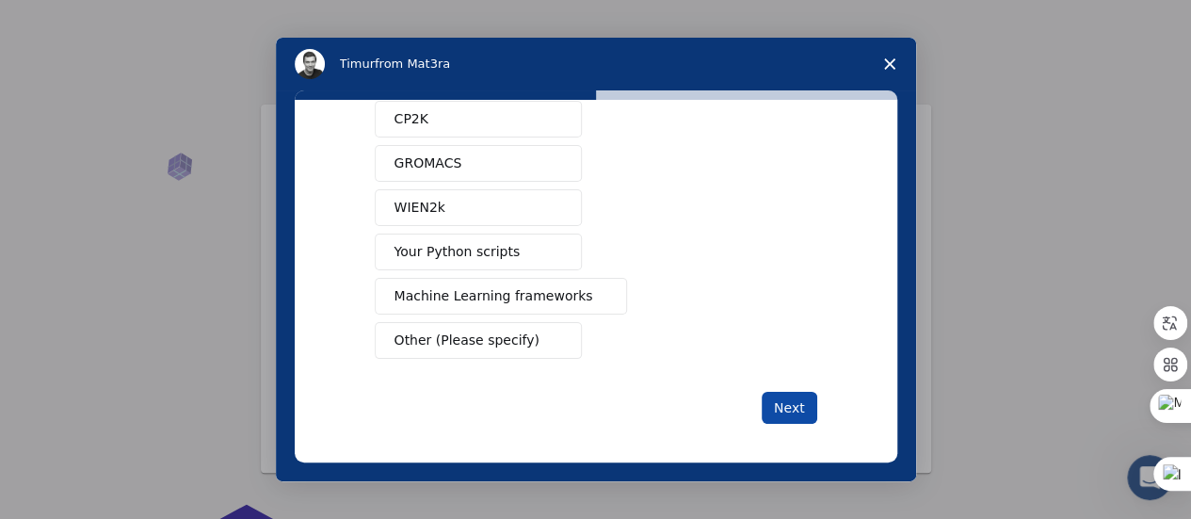
click at [794, 407] on button "Next" at bounding box center [789, 408] width 56 height 32
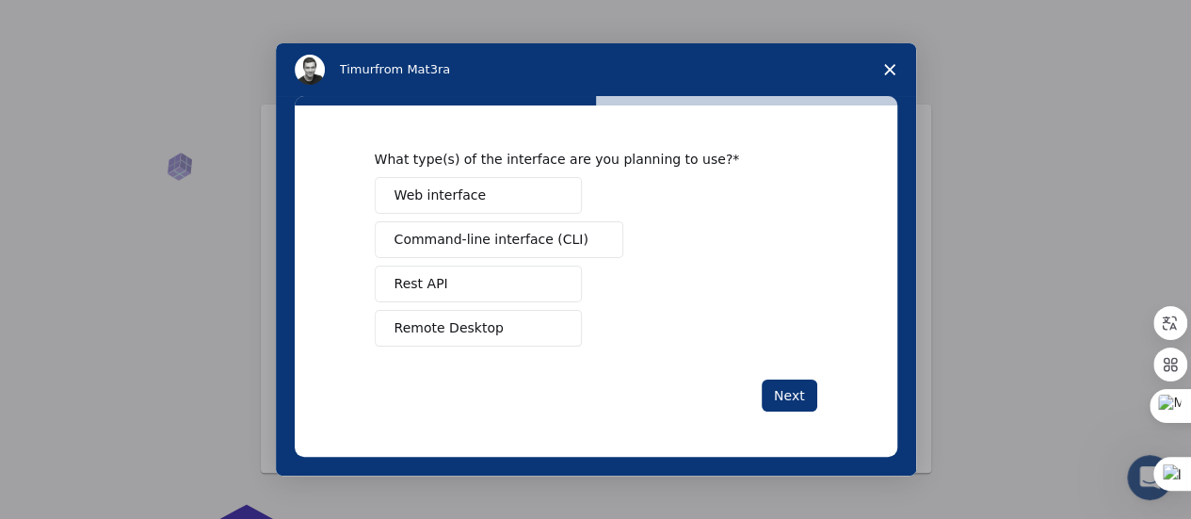
click at [476, 202] on button "Web interface" at bounding box center [478, 195] width 207 height 37
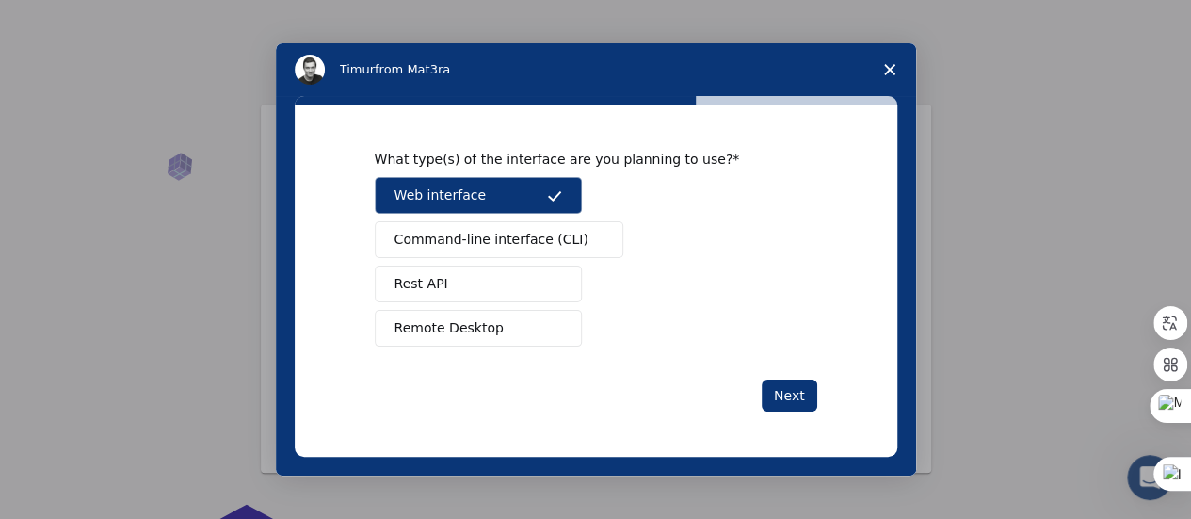
click at [476, 245] on span "Command-line interface (CLI)" at bounding box center [491, 240] width 194 height 20
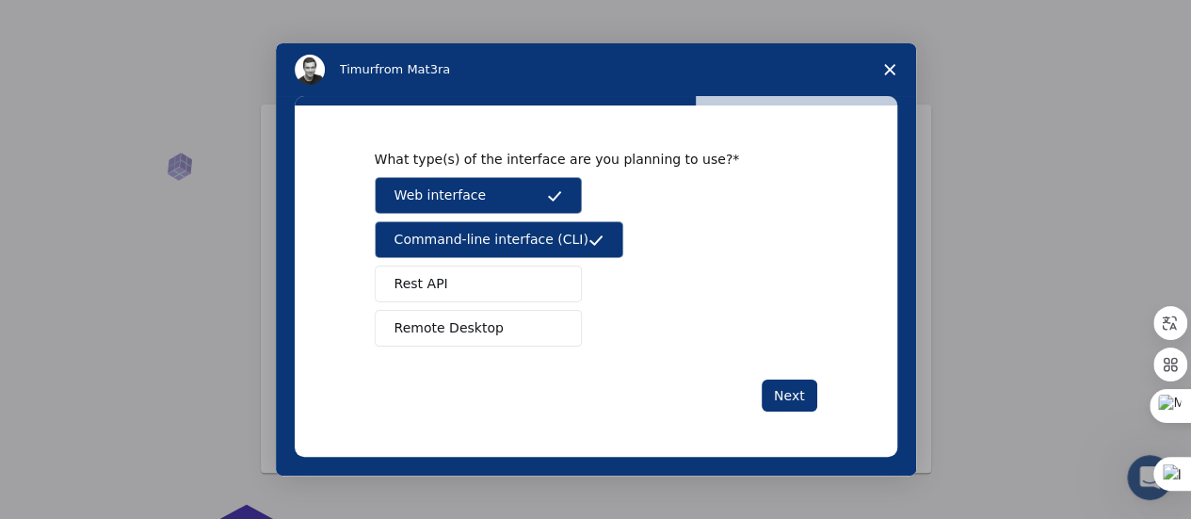
click at [476, 245] on span "Command-line interface (CLI)" at bounding box center [491, 240] width 194 height 20
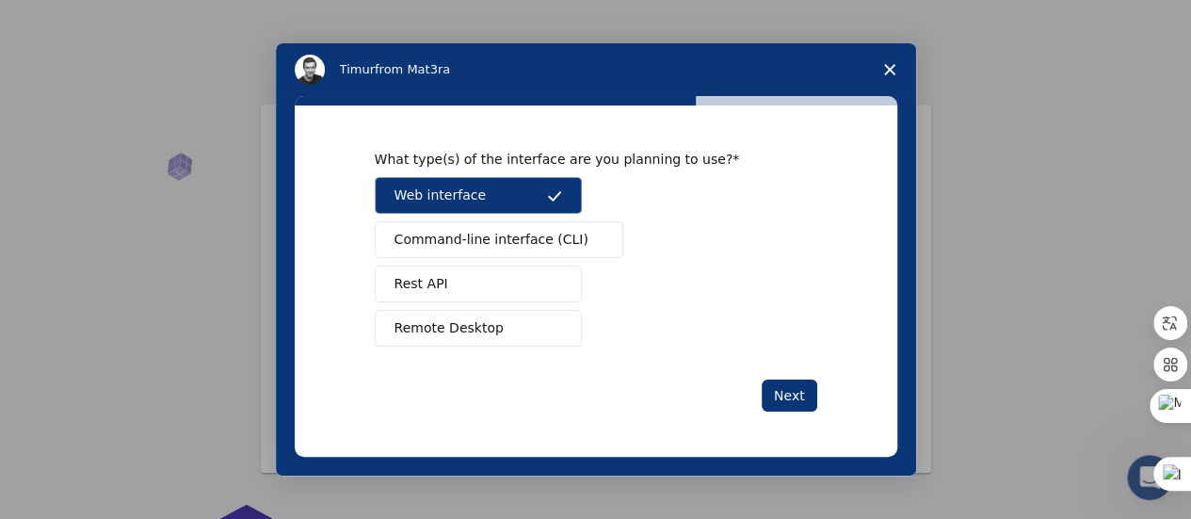
click at [465, 324] on span "Remote Desktop" at bounding box center [448, 328] width 109 height 20
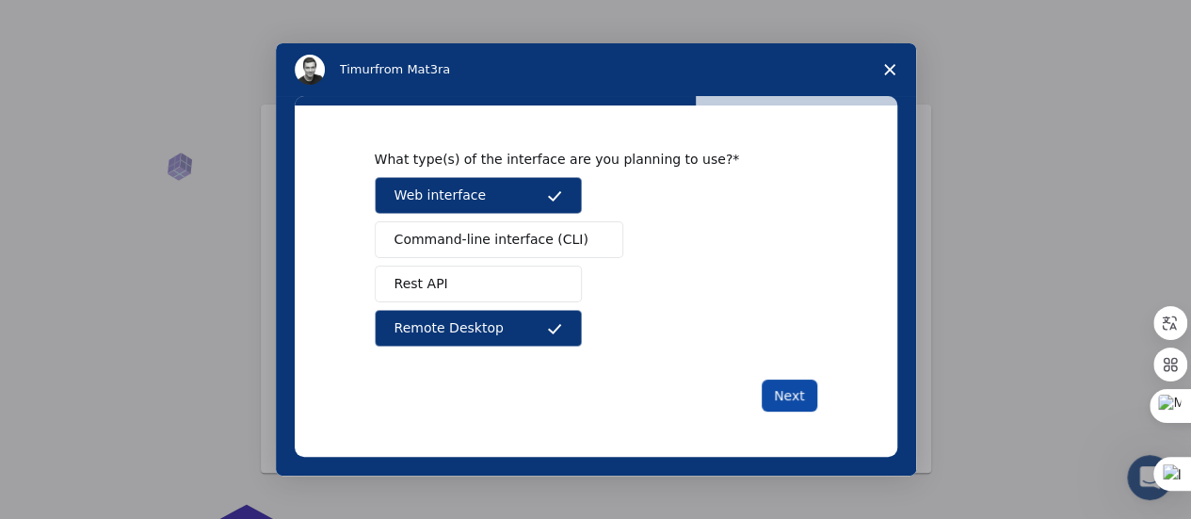
click at [785, 392] on button "Next" at bounding box center [789, 395] width 56 height 32
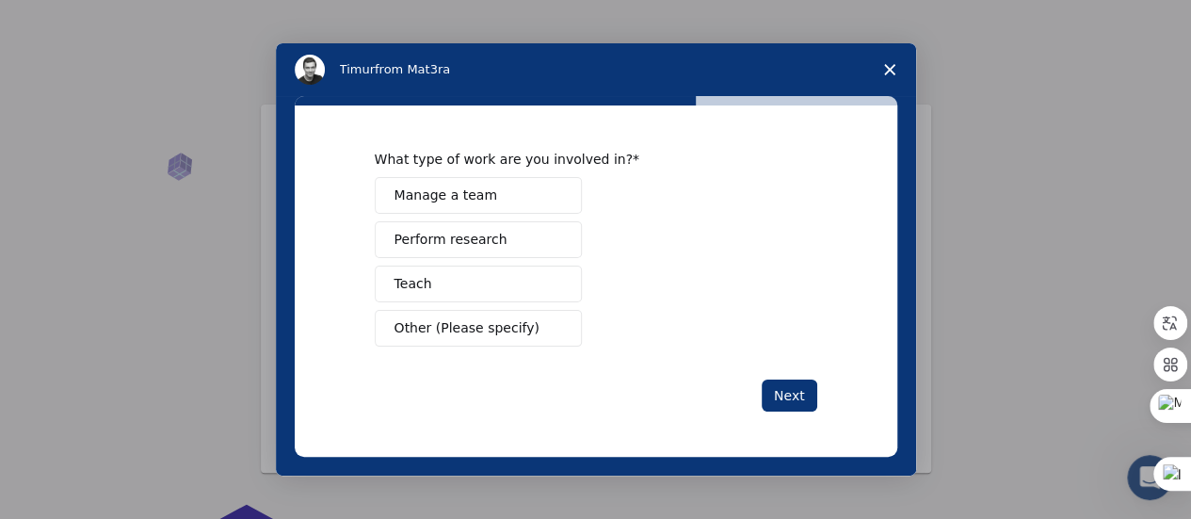
click at [457, 315] on button "Other (Please specify)" at bounding box center [478, 328] width 207 height 37
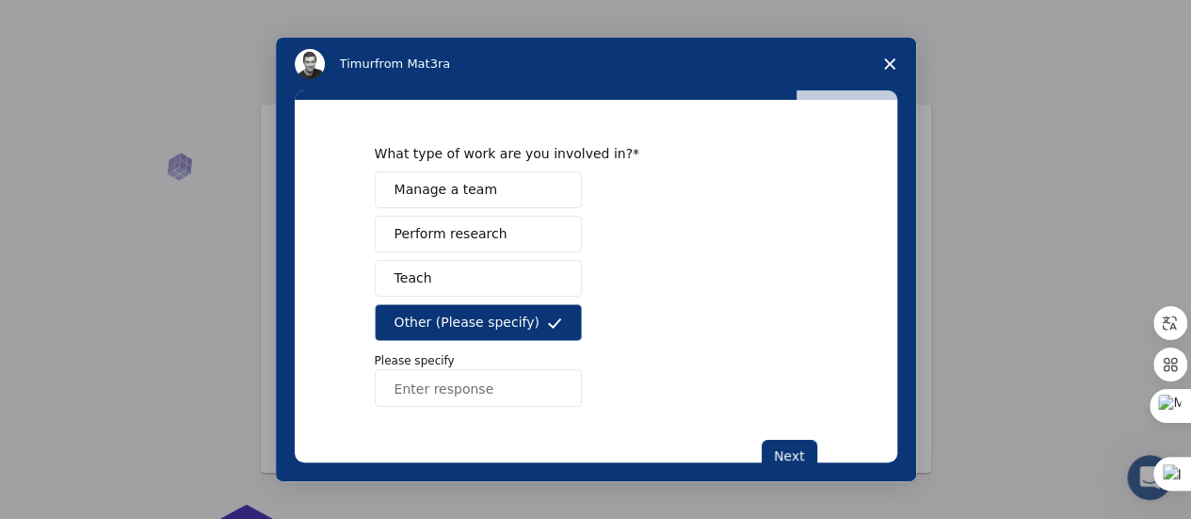
click at [435, 398] on input "Enter response" at bounding box center [478, 388] width 207 height 38
type input "electrochimical"
click at [777, 449] on button "Next" at bounding box center [789, 456] width 56 height 32
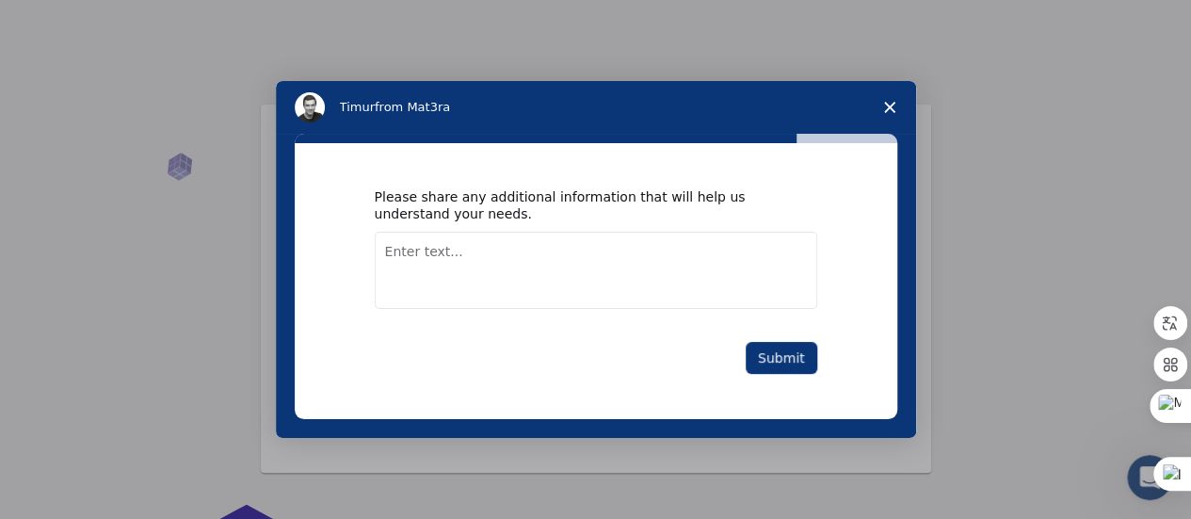
click at [442, 255] on textarea "Enter text..." at bounding box center [596, 270] width 442 height 77
click at [444, 216] on div "Please share any additional information that will help us understand your needs." at bounding box center [582, 205] width 414 height 34
drag, startPoint x: 443, startPoint y: 216, endPoint x: 408, endPoint y: 224, distance: 36.8
click at [408, 224] on div "Please share any additional information that will help us understand your needs." at bounding box center [596, 248] width 442 height 120
click at [620, 278] on textarea "Enter text..." at bounding box center [596, 270] width 442 height 77
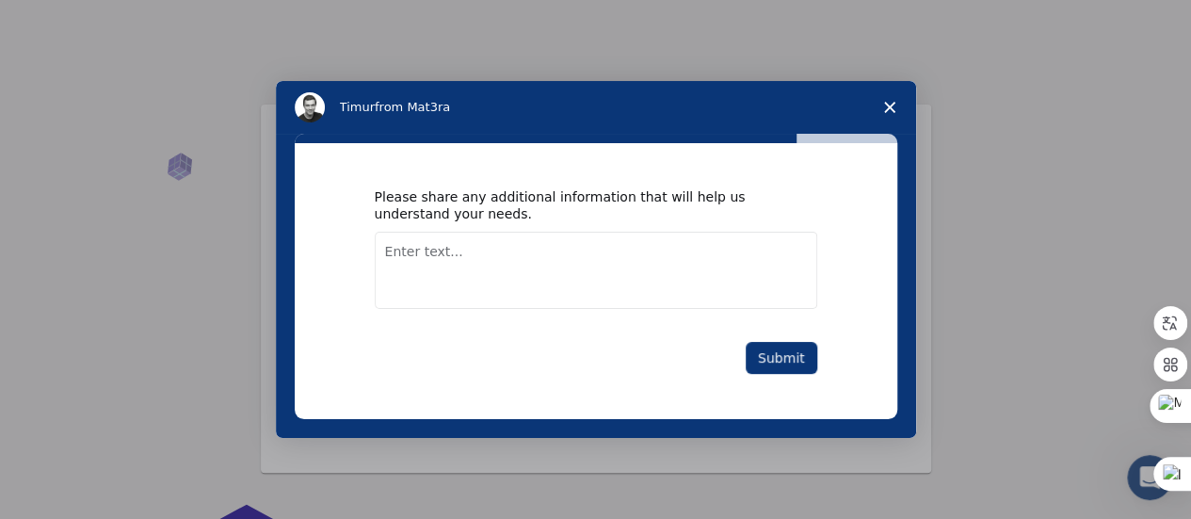
paste textarea "Give properties of modified electrodes"
type textarea "Give properties of modified electrodes"
click at [772, 348] on button "Submit" at bounding box center [781, 358] width 72 height 32
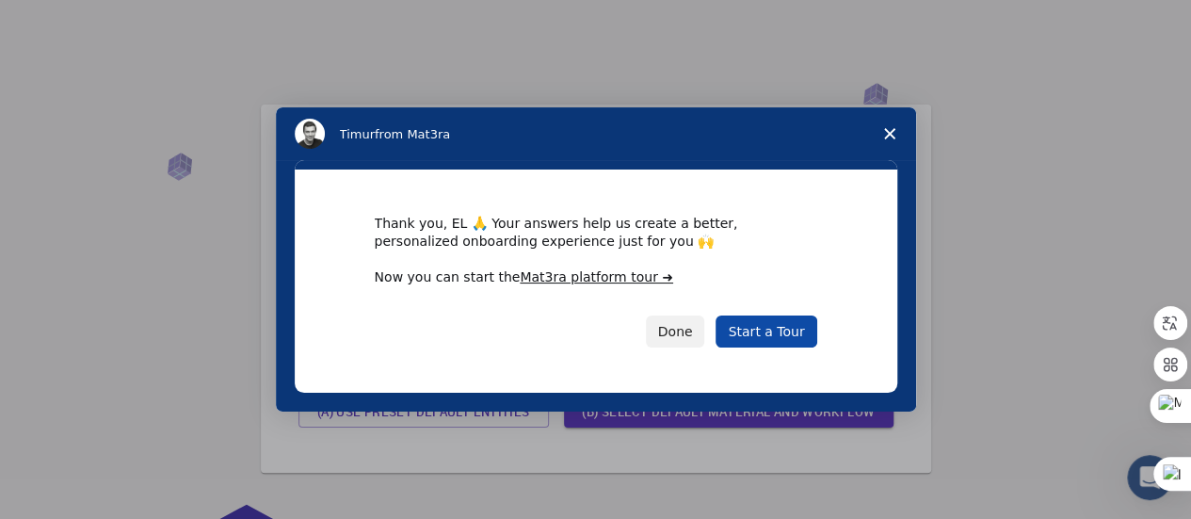
click at [777, 338] on link "Start a Tour" at bounding box center [765, 331] width 101 height 32
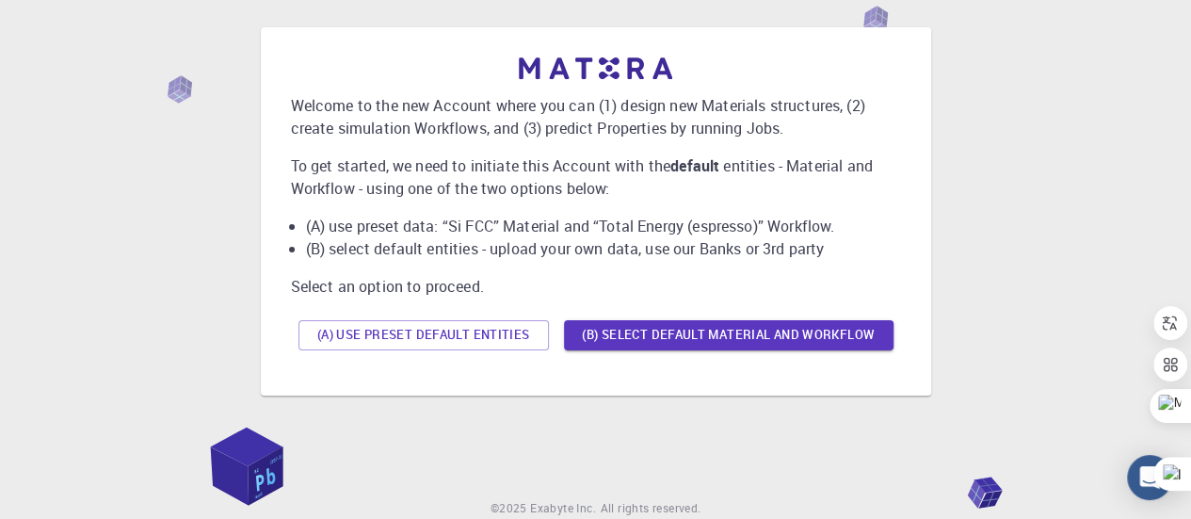
scroll to position [152, 0]
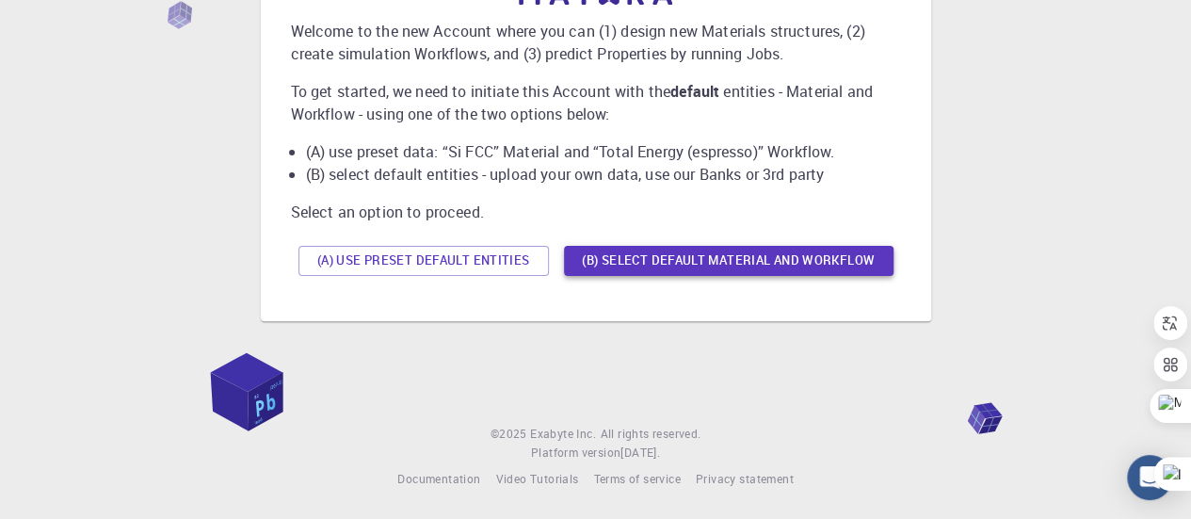
click at [751, 247] on button "(B) Select default material and workflow" at bounding box center [728, 261] width 329 height 30
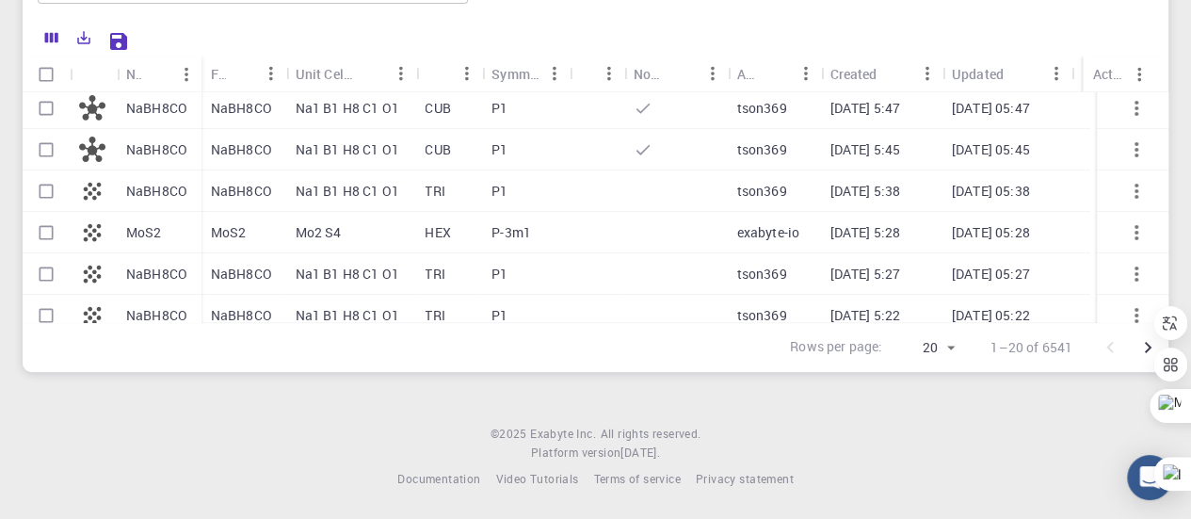
scroll to position [0, 0]
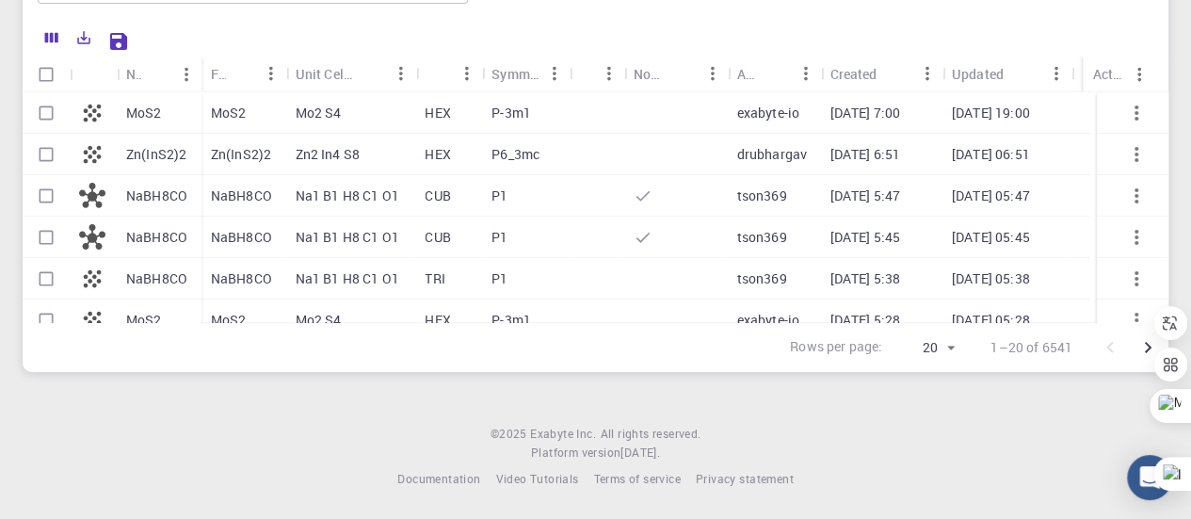
click at [143, 104] on p "MoS2" at bounding box center [144, 113] width 36 height 19
checkbox input "true"
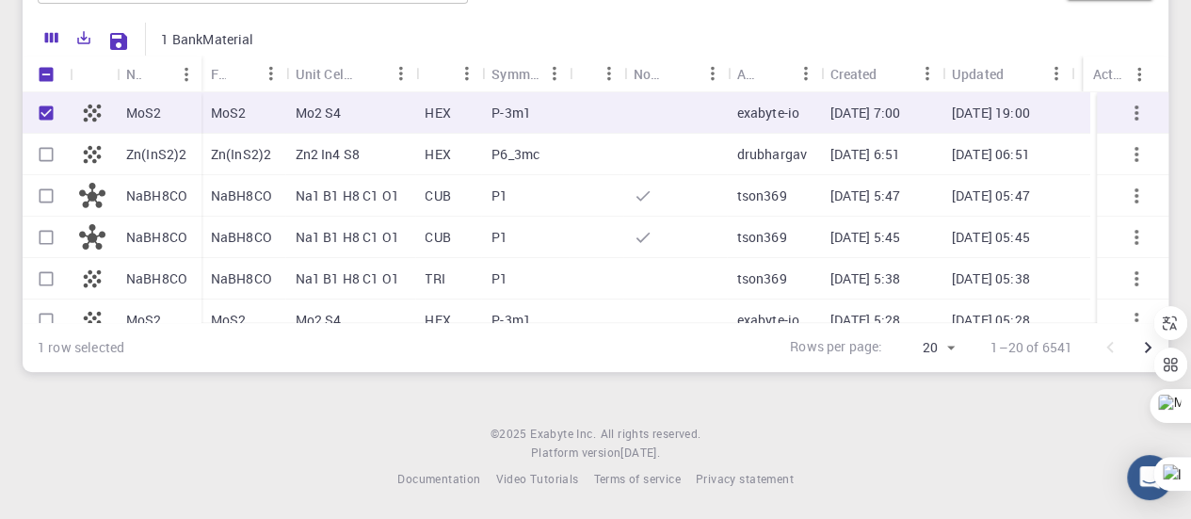
click at [170, 114] on div "MoS2" at bounding box center [159, 112] width 85 height 41
checkbox input "false"
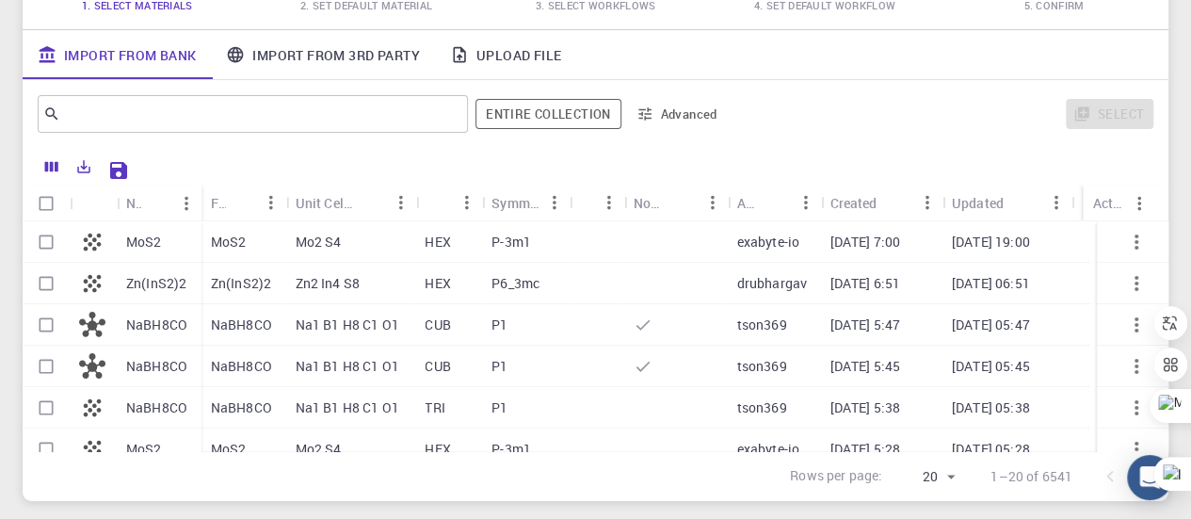
scroll to position [56, 0]
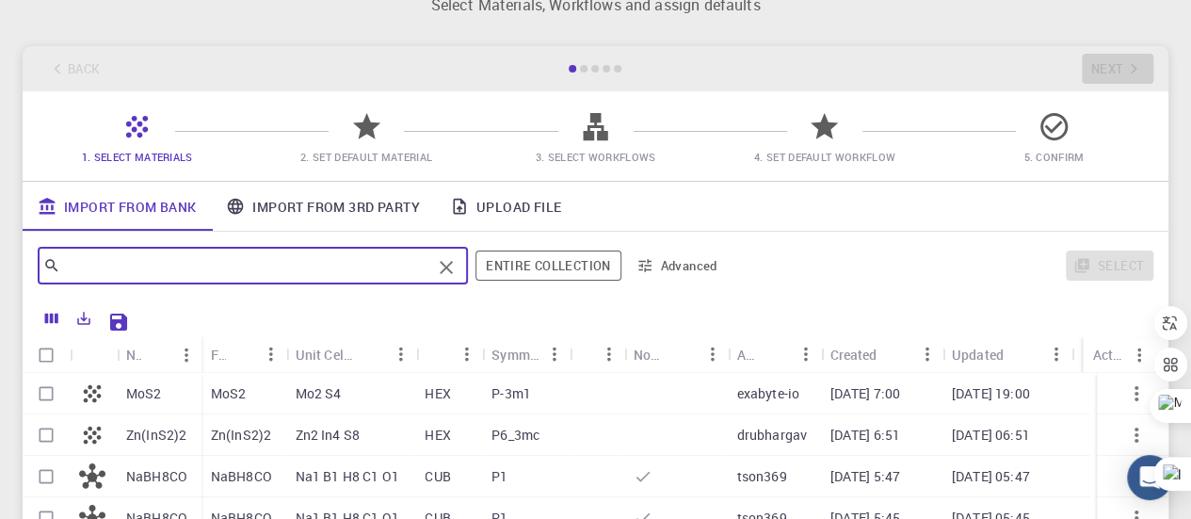
click at [296, 273] on input "text" at bounding box center [245, 265] width 371 height 26
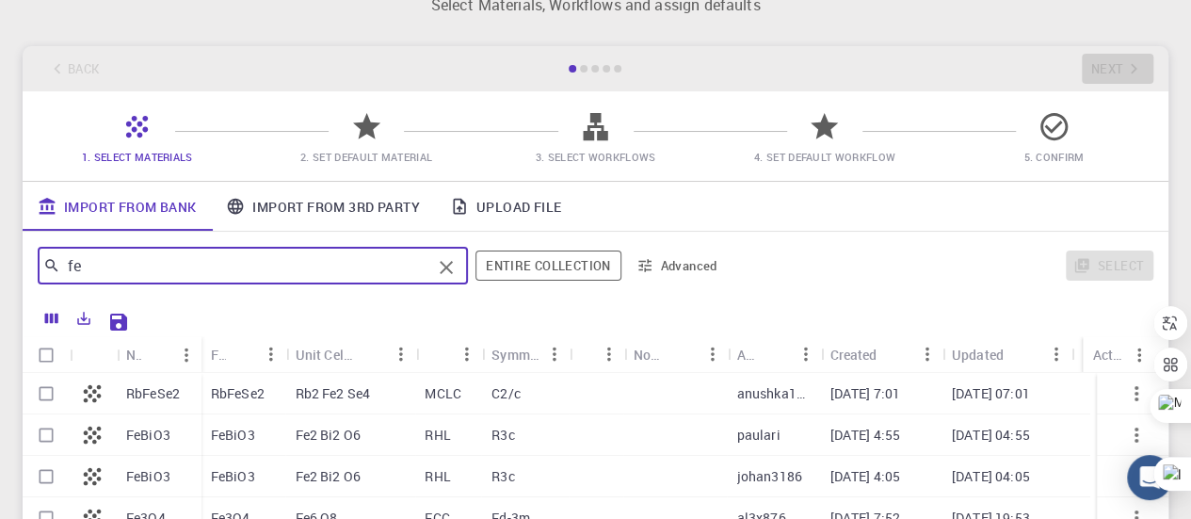
type input "f"
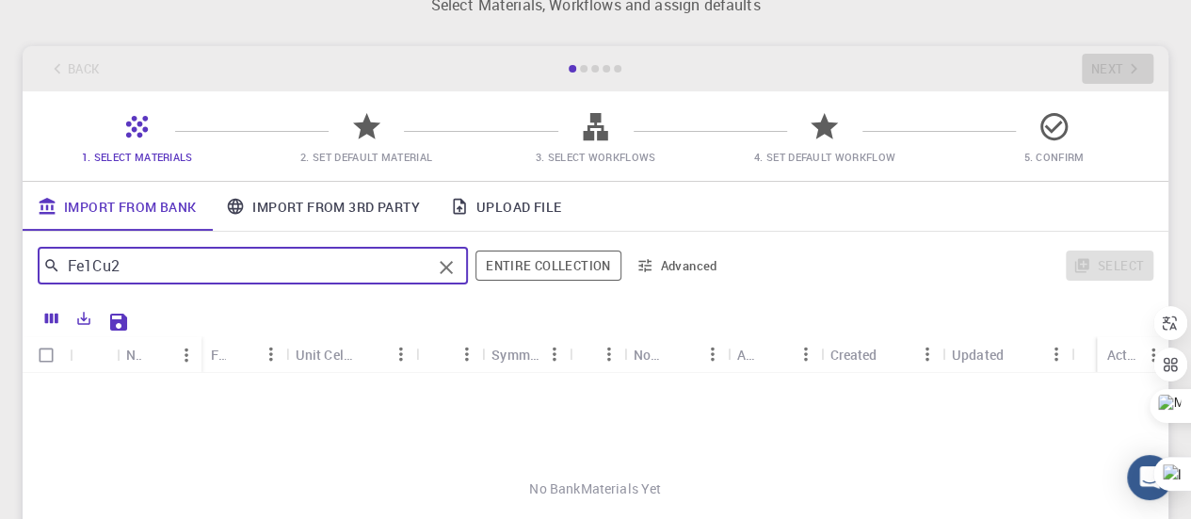
click at [175, 265] on input "Fe1Cu2" at bounding box center [245, 265] width 371 height 26
click at [90, 268] on input "Fe1Cu" at bounding box center [245, 265] width 371 height 26
click at [122, 272] on input "FeCu" at bounding box center [245, 265] width 371 height 26
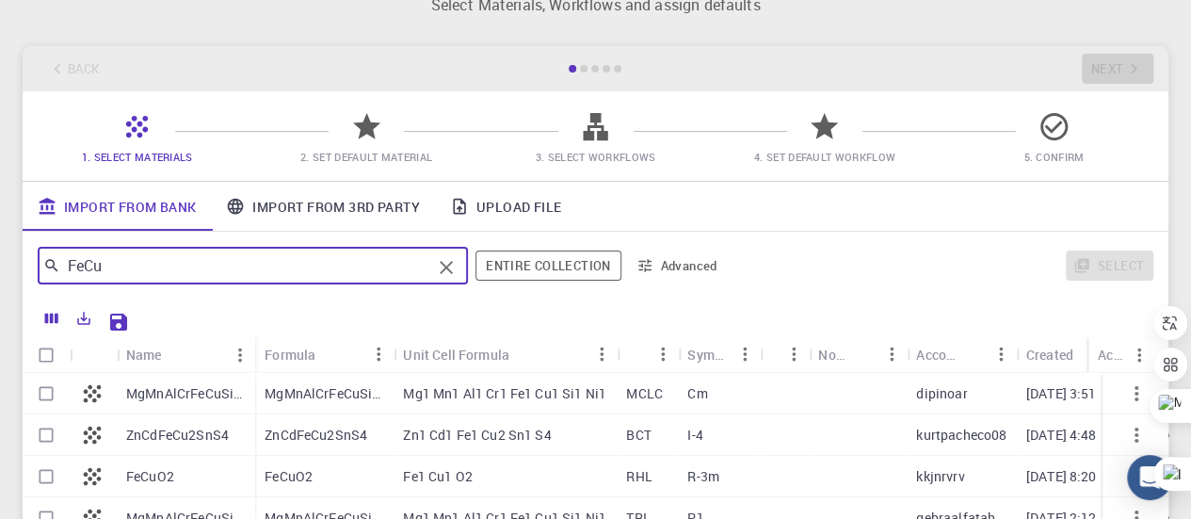
scroll to position [32, 0]
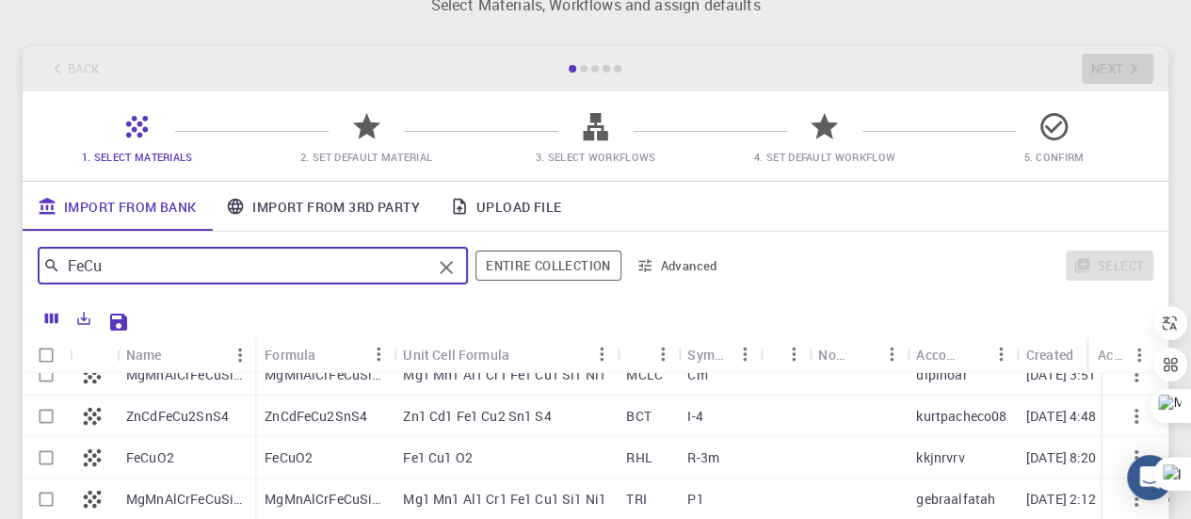
type input "FeCu"
click at [156, 455] on div "FeCuO2" at bounding box center [186, 457] width 138 height 41
checkbox input "true"
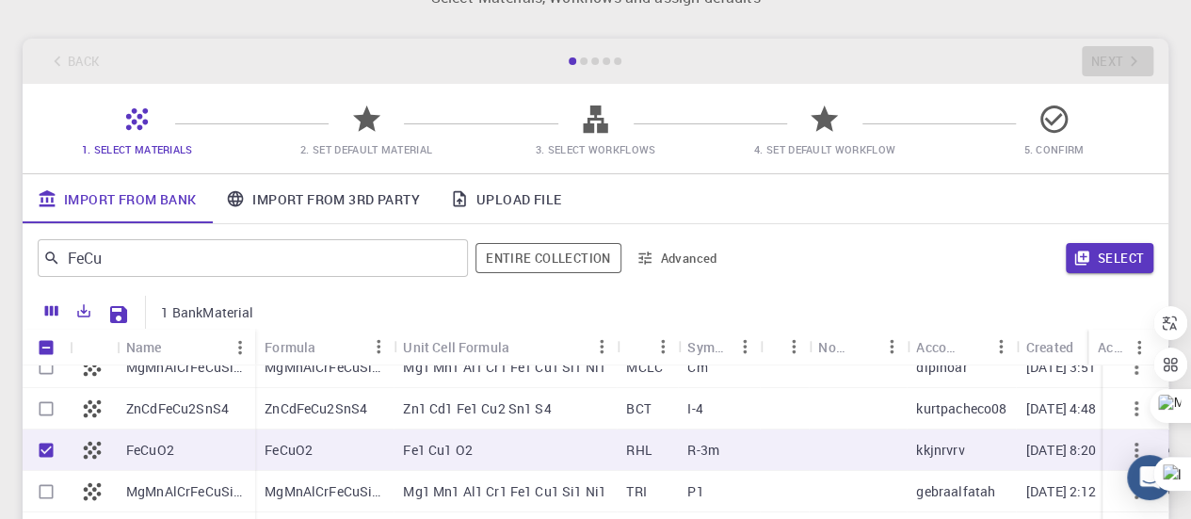
scroll to position [56, 0]
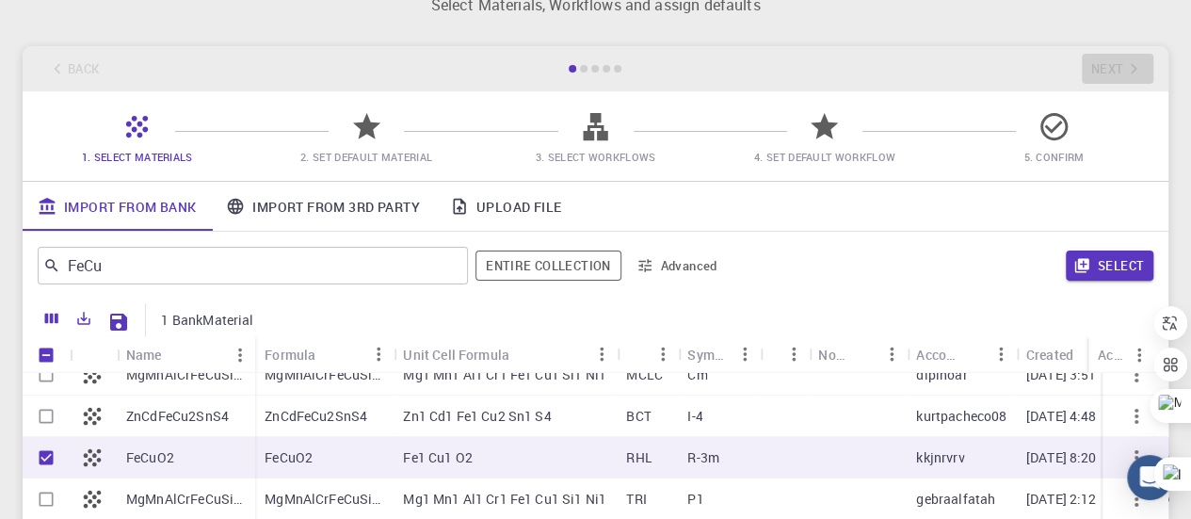
click at [340, 447] on div "FeCuO2" at bounding box center [324, 457] width 138 height 41
checkbox input "false"
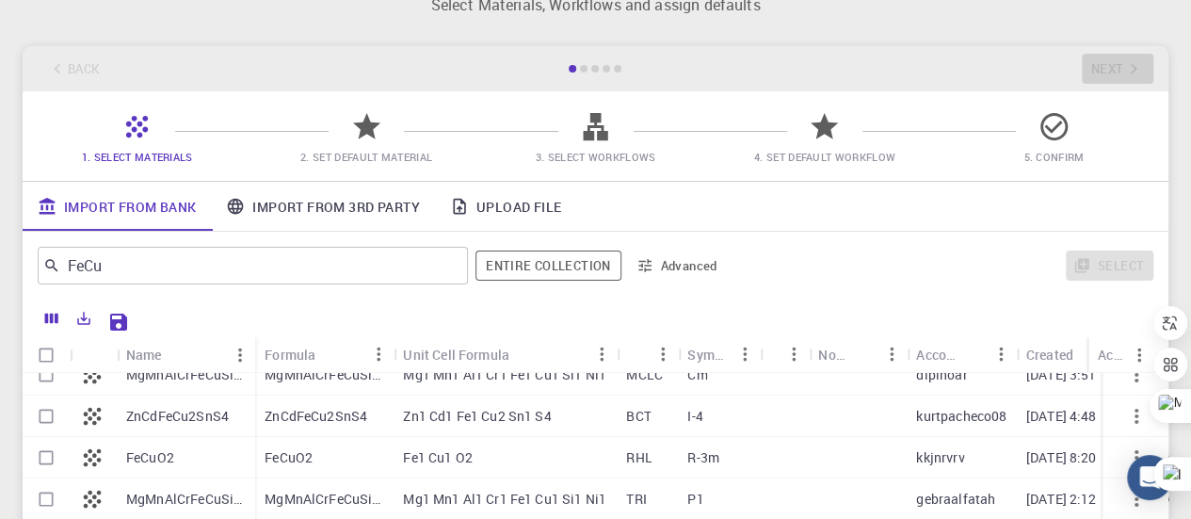
click at [340, 447] on div "FeCuO2" at bounding box center [324, 457] width 138 height 41
checkbox input "true"
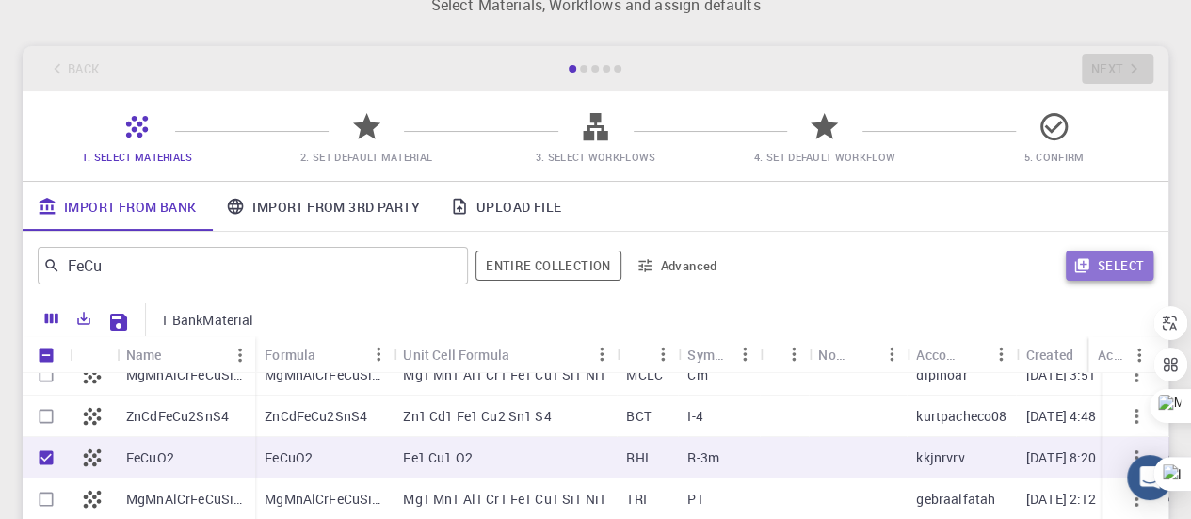
click at [1112, 271] on button "Select" at bounding box center [1109, 265] width 88 height 30
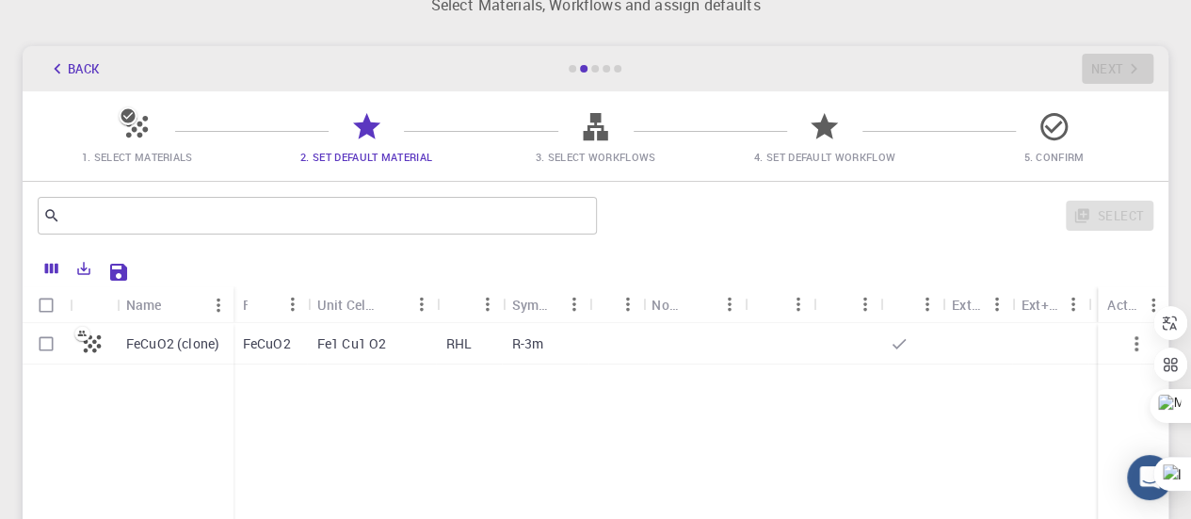
click at [241, 367] on div "FeCuO2 (clone) FeCuO2 Fe1 Cu1 O2 RHL R-3m" at bounding box center [595, 463] width 1145 height 280
click at [168, 348] on p "FeCuO2 (clone)" at bounding box center [172, 343] width 93 height 19
checkbox input "true"
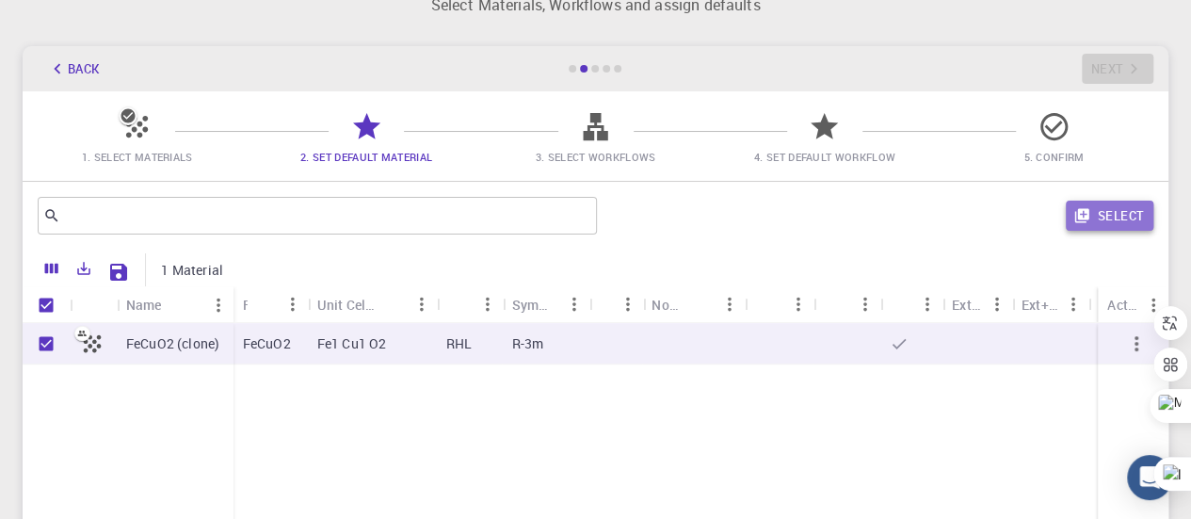
click at [1125, 221] on button "Select" at bounding box center [1109, 215] width 88 height 30
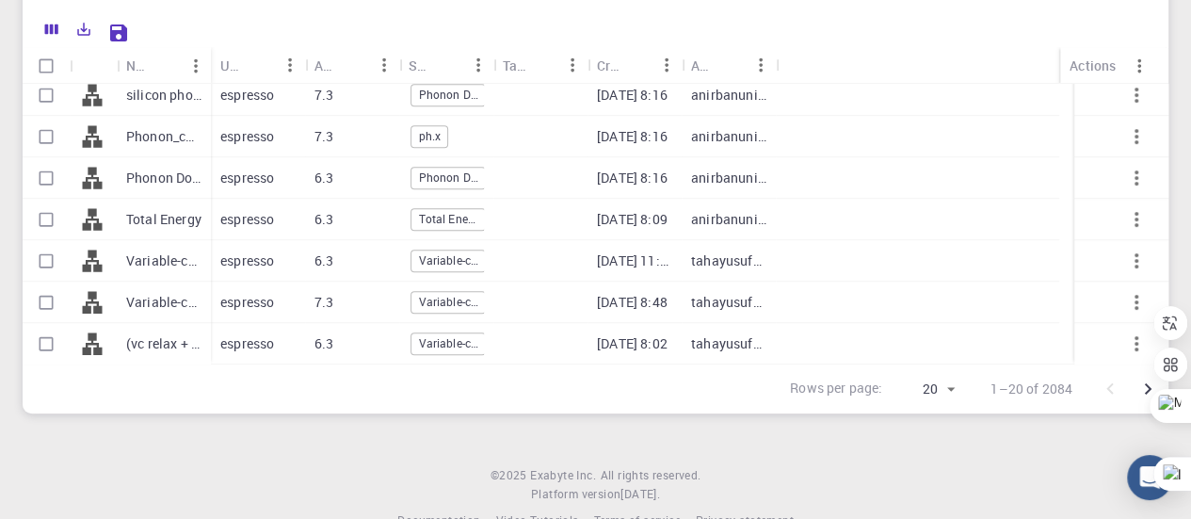
scroll to position [338, 0]
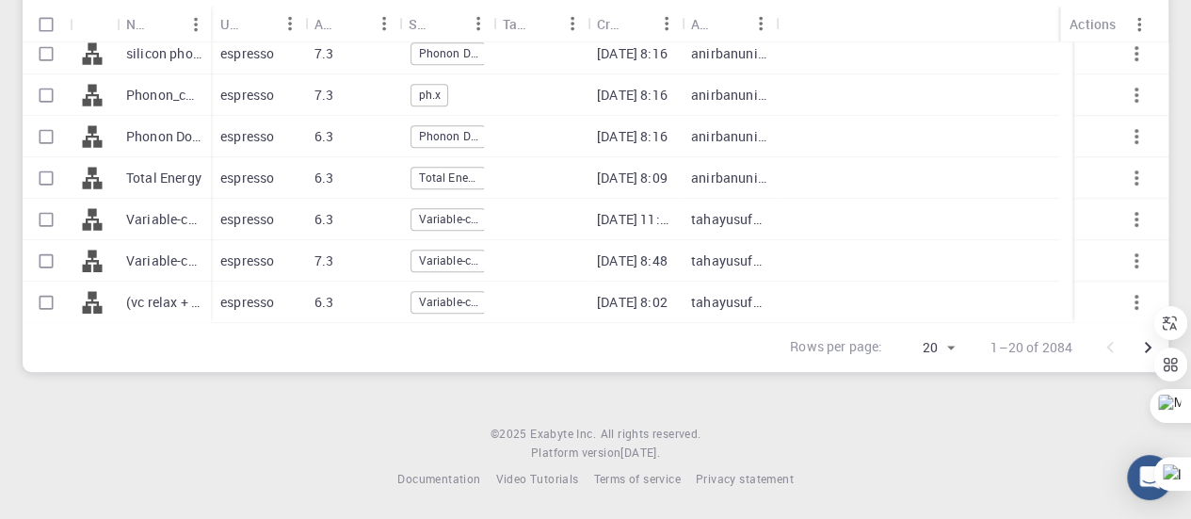
click at [198, 267] on p "Variable-cell Relaxation (Trial)" at bounding box center [163, 260] width 75 height 19
checkbox input "true"
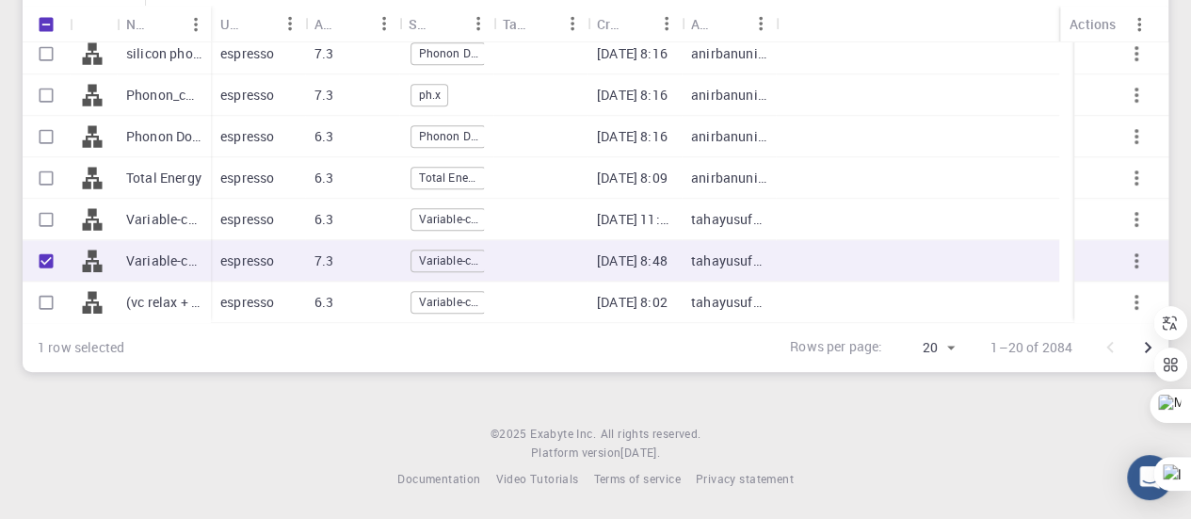
click at [192, 267] on p "Variable-cell Relaxation (Trial)" at bounding box center [163, 260] width 75 height 19
checkbox input "false"
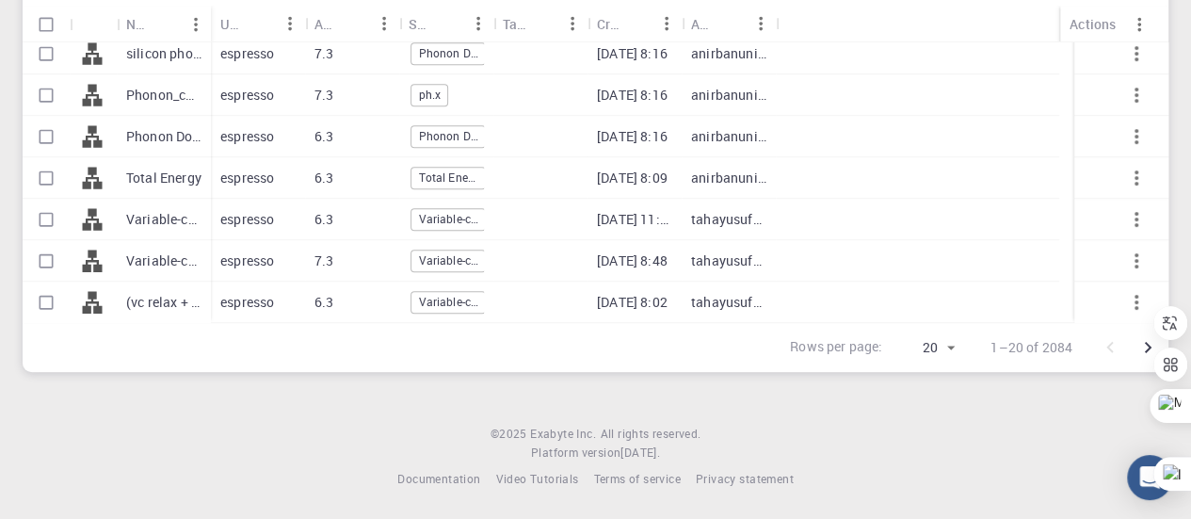
click at [192, 267] on p "Variable-cell Relaxation (Trial)" at bounding box center [163, 260] width 75 height 19
checkbox input "true"
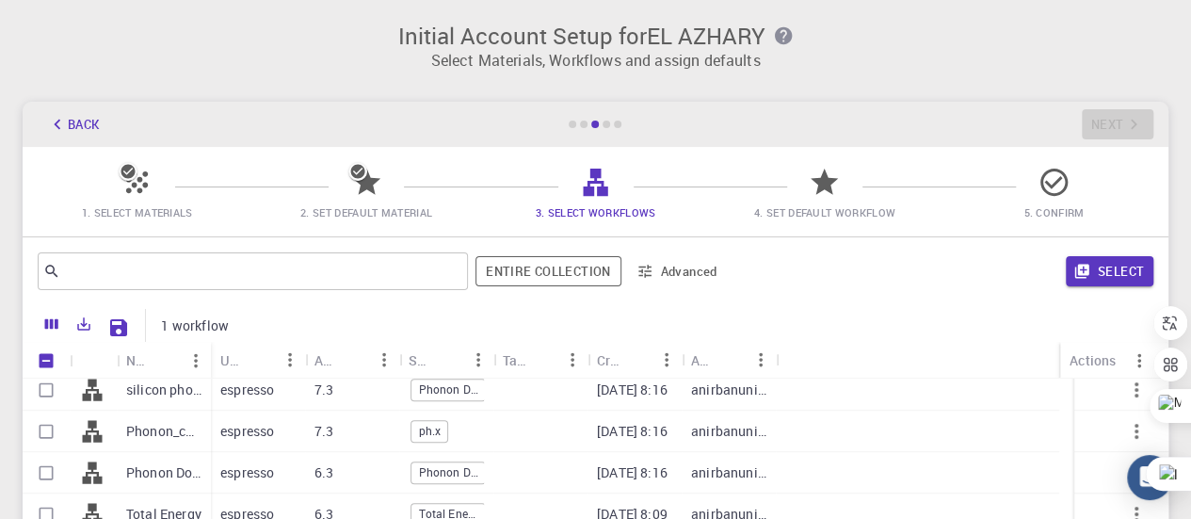
scroll to position [0, 0]
click at [1109, 280] on button "Select" at bounding box center [1109, 271] width 88 height 30
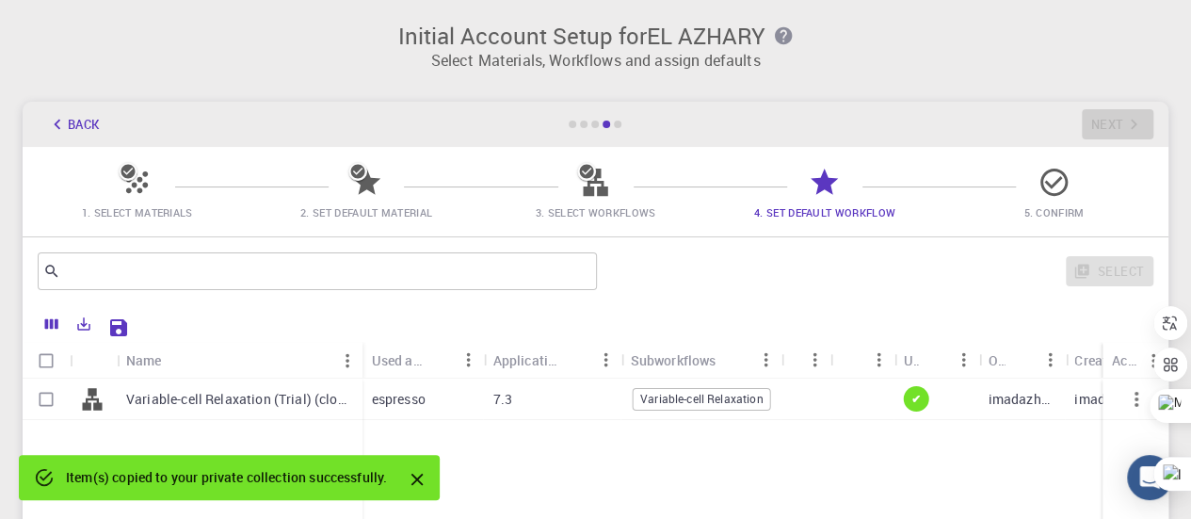
click at [271, 404] on p "Variable-cell Relaxation (Trial) (clone)" at bounding box center [239, 399] width 227 height 19
checkbox input "true"
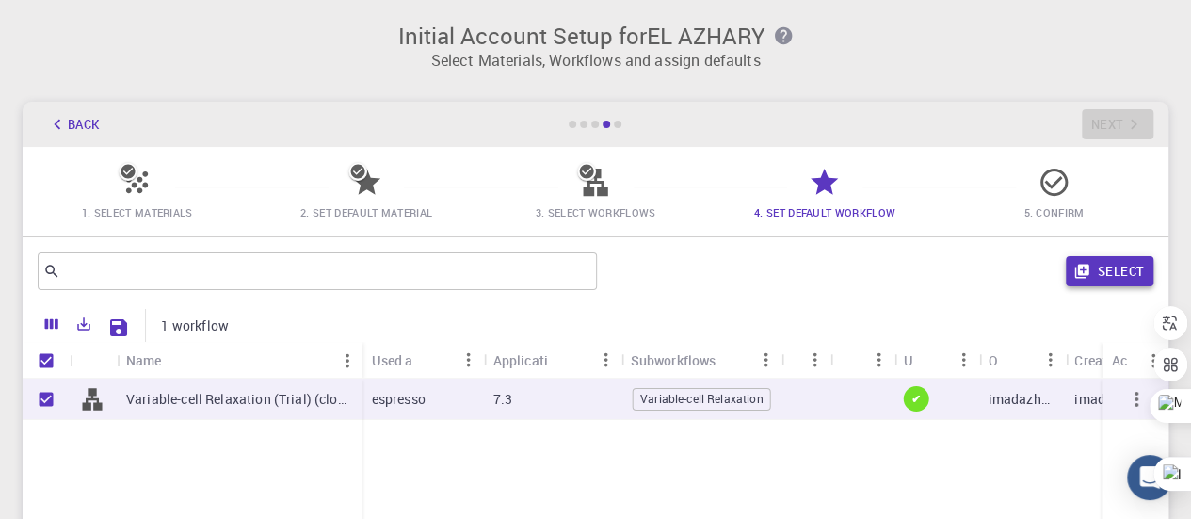
click at [1105, 272] on button "Select" at bounding box center [1109, 271] width 88 height 30
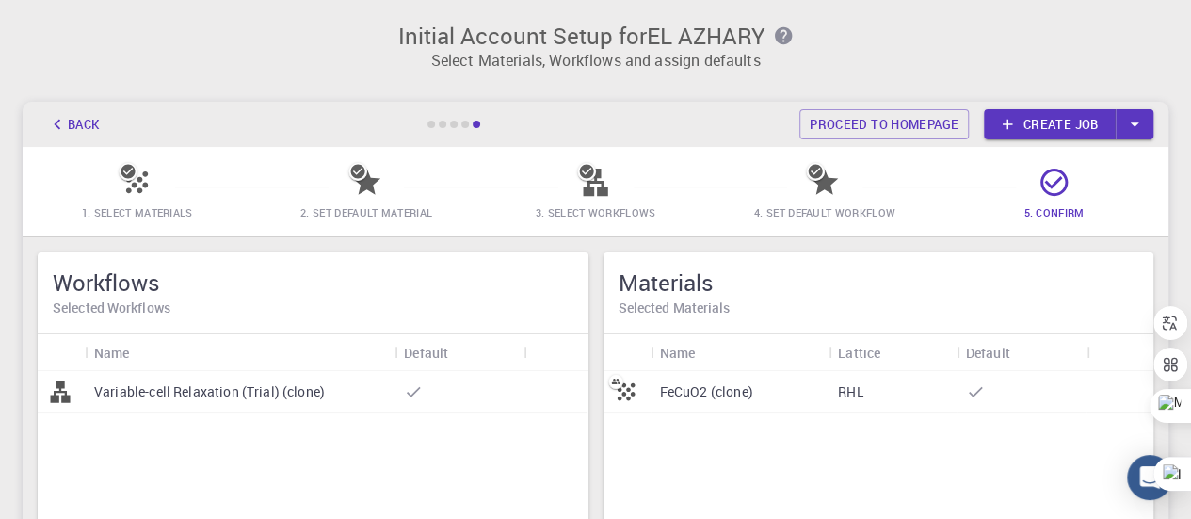
click at [683, 406] on div "FeCuO2 (clone)" at bounding box center [739, 391] width 178 height 41
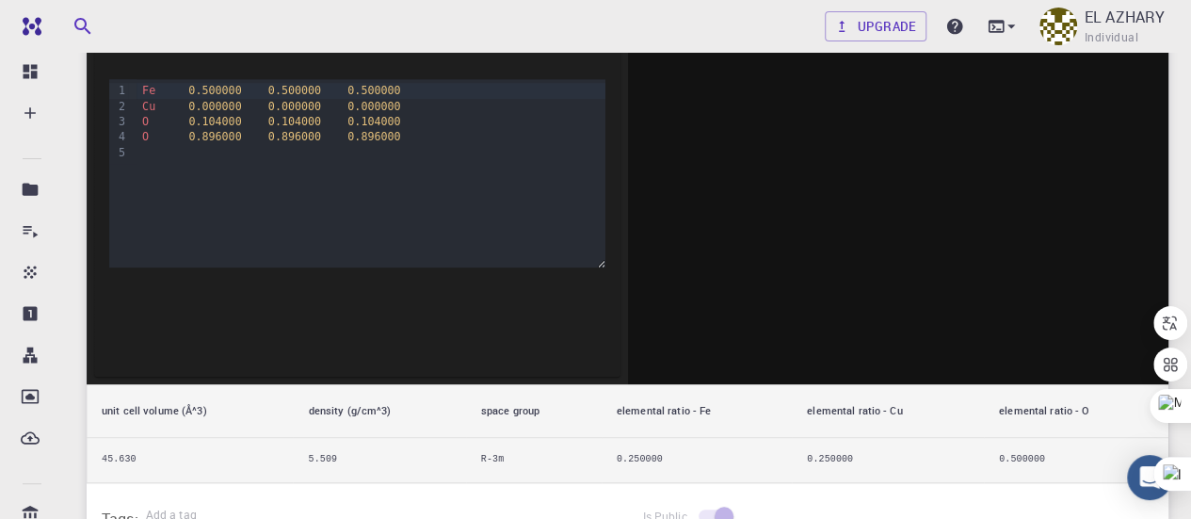
scroll to position [376, 0]
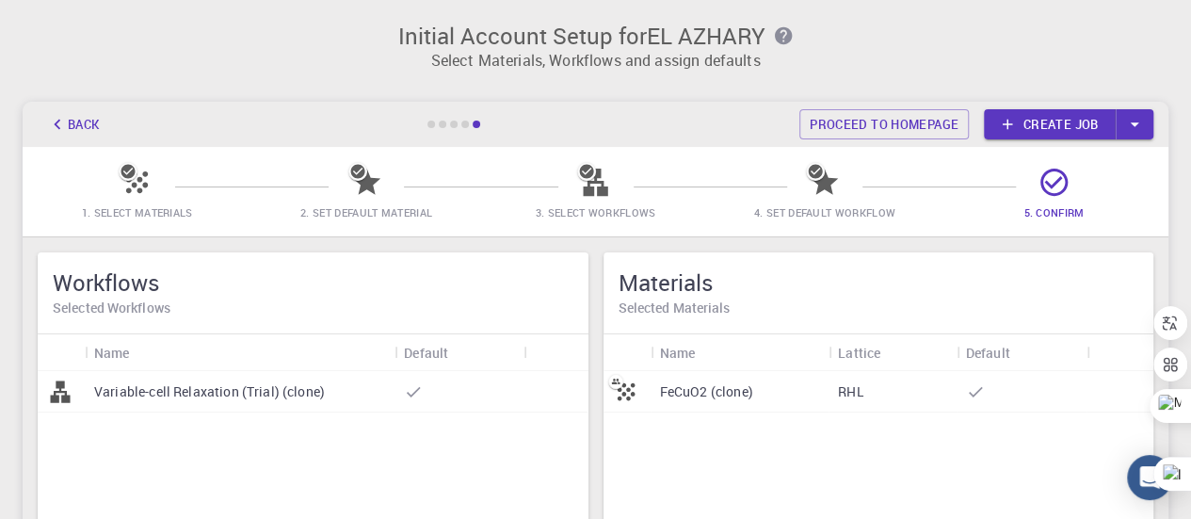
click at [305, 386] on p "Variable-cell Relaxation (Trial) (clone)" at bounding box center [209, 391] width 231 height 19
